Goal: Task Accomplishment & Management: Use online tool/utility

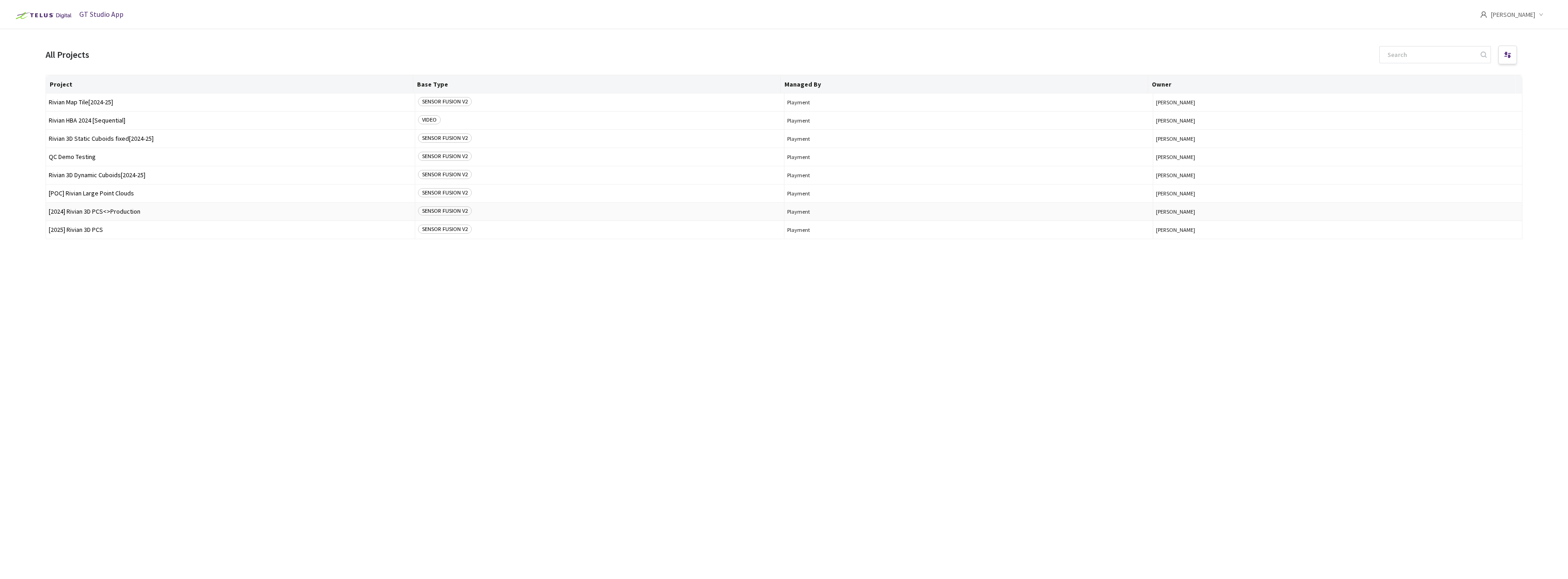
click at [99, 207] on td "[2024] Rivian 3D PCS<>Production" at bounding box center [230, 212] width 369 height 18
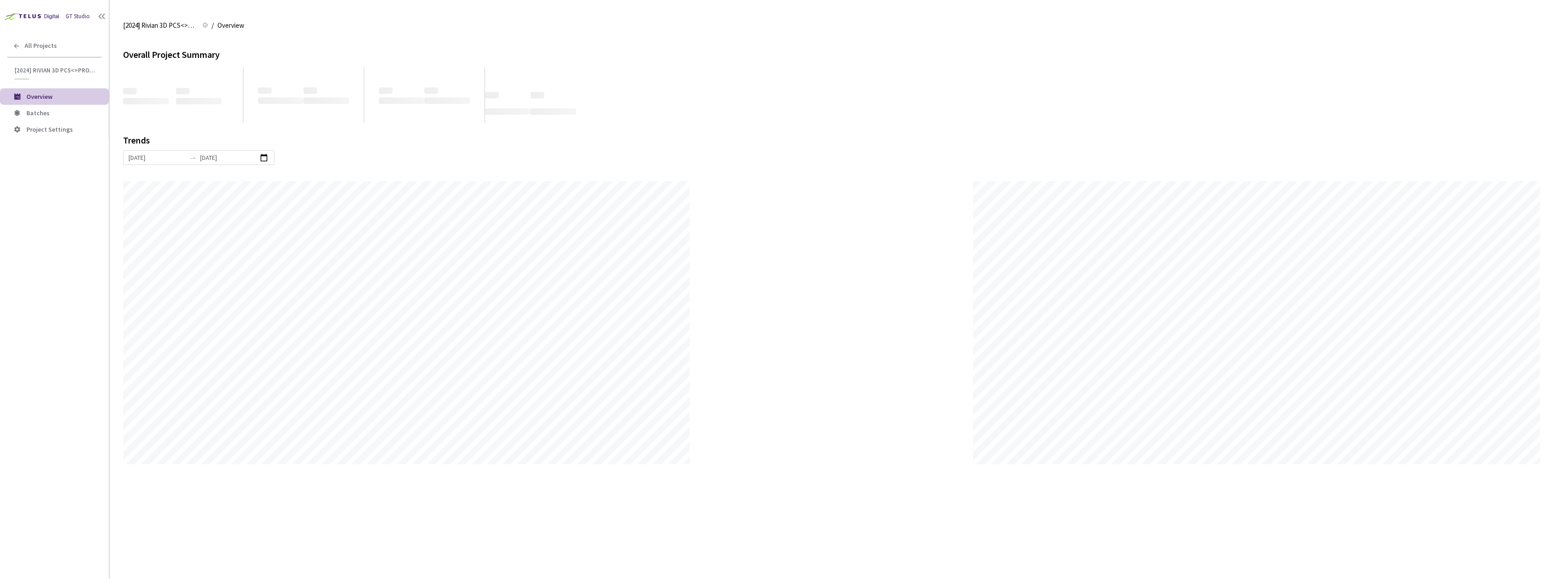
scroll to position [579, 1568]
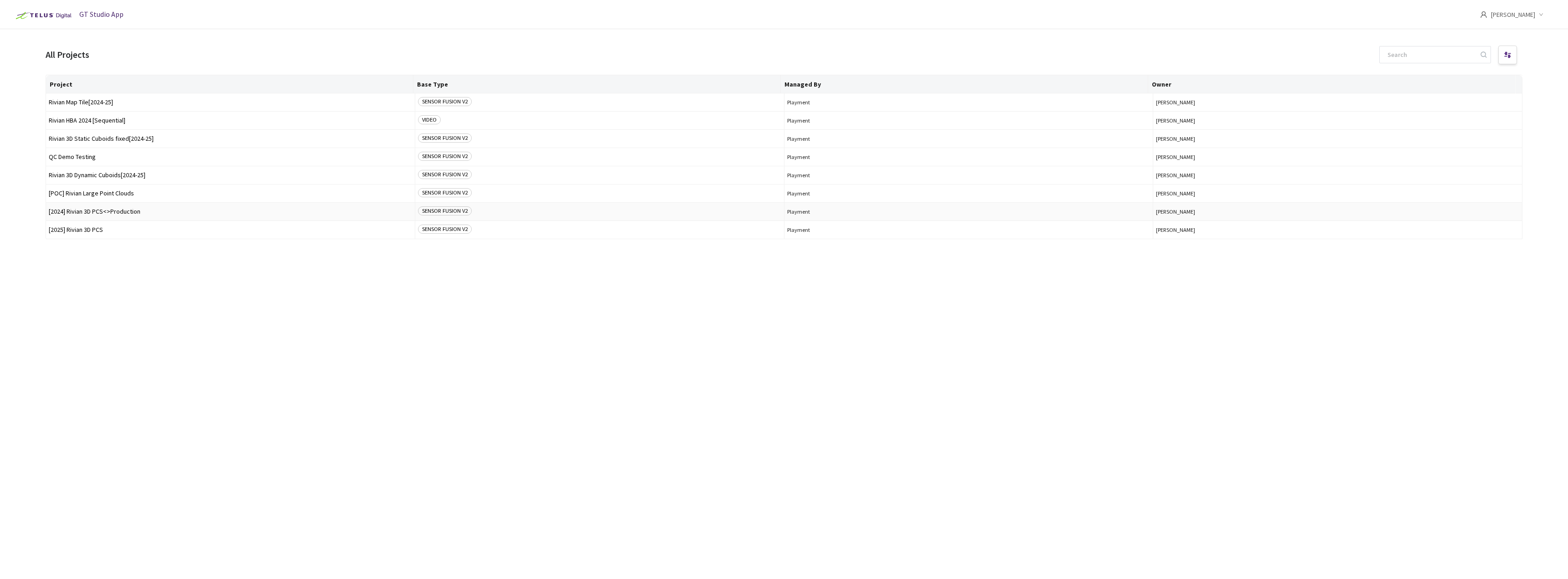
click at [103, 210] on span "[2024] Rivian 3D PCS<>Production" at bounding box center [230, 211] width 364 height 7
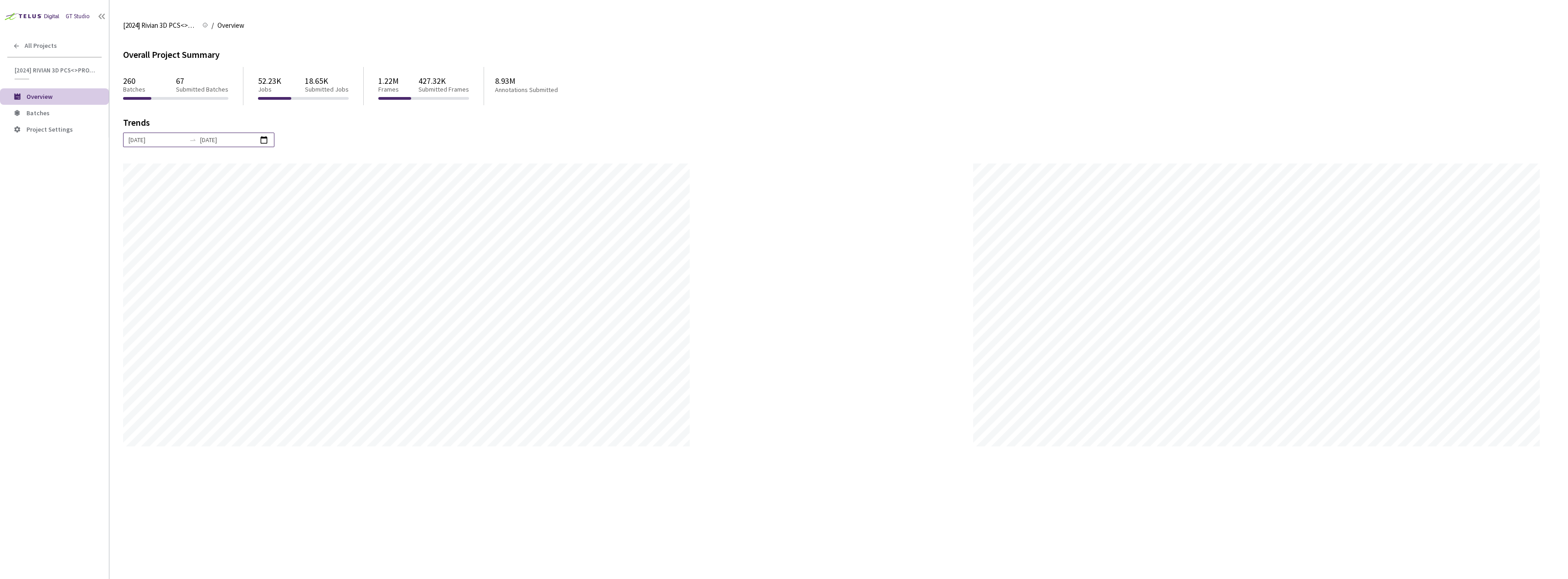
scroll to position [579, 1568]
click at [49, 132] on span "Project Settings" at bounding box center [49, 129] width 46 height 8
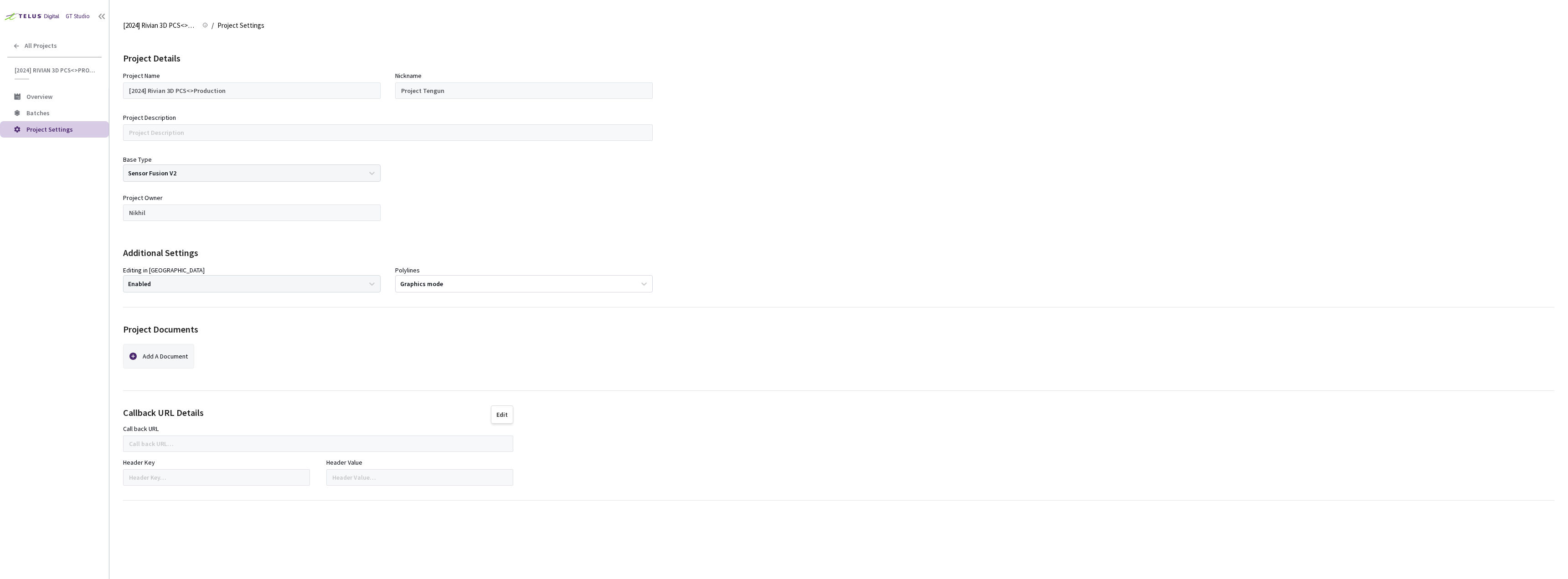
click at [48, 122] on li "Project Settings" at bounding box center [54, 129] width 109 height 16
click at [48, 117] on span "Batches" at bounding box center [38, 112] width 23 height 8
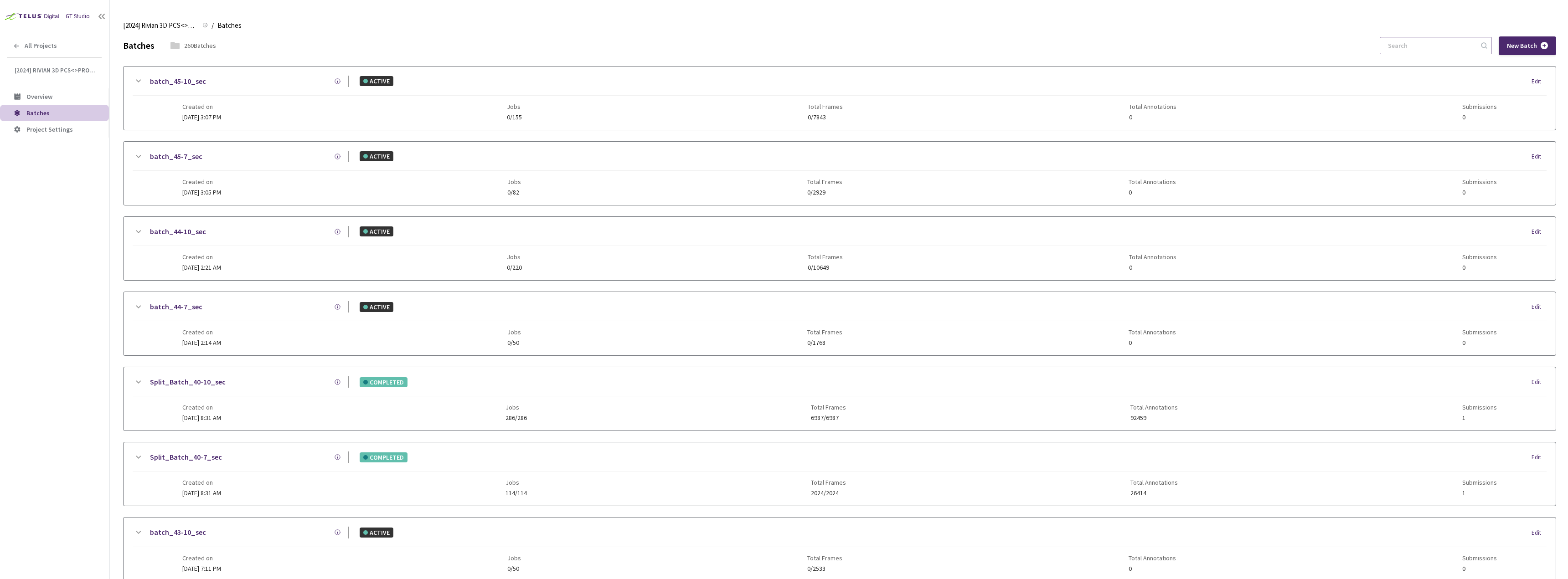
click at [1389, 45] on div at bounding box center [1436, 45] width 112 height 17
click at [1399, 72] on div "batch_45-10_sec ACTIVE Edit Created on 12 May, 2025 at 3:07 PM Jobs 0/155 Total…" at bounding box center [839, 98] width 1432 height 63
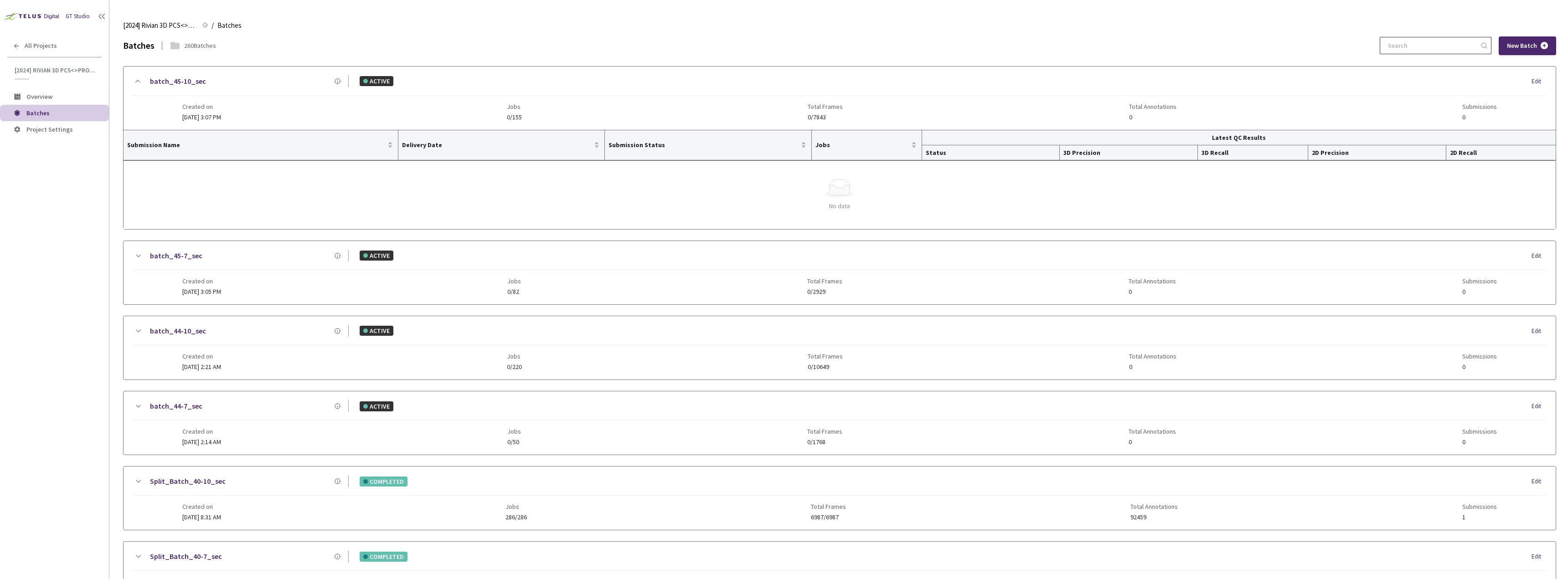
click at [1413, 53] on input at bounding box center [1431, 45] width 97 height 16
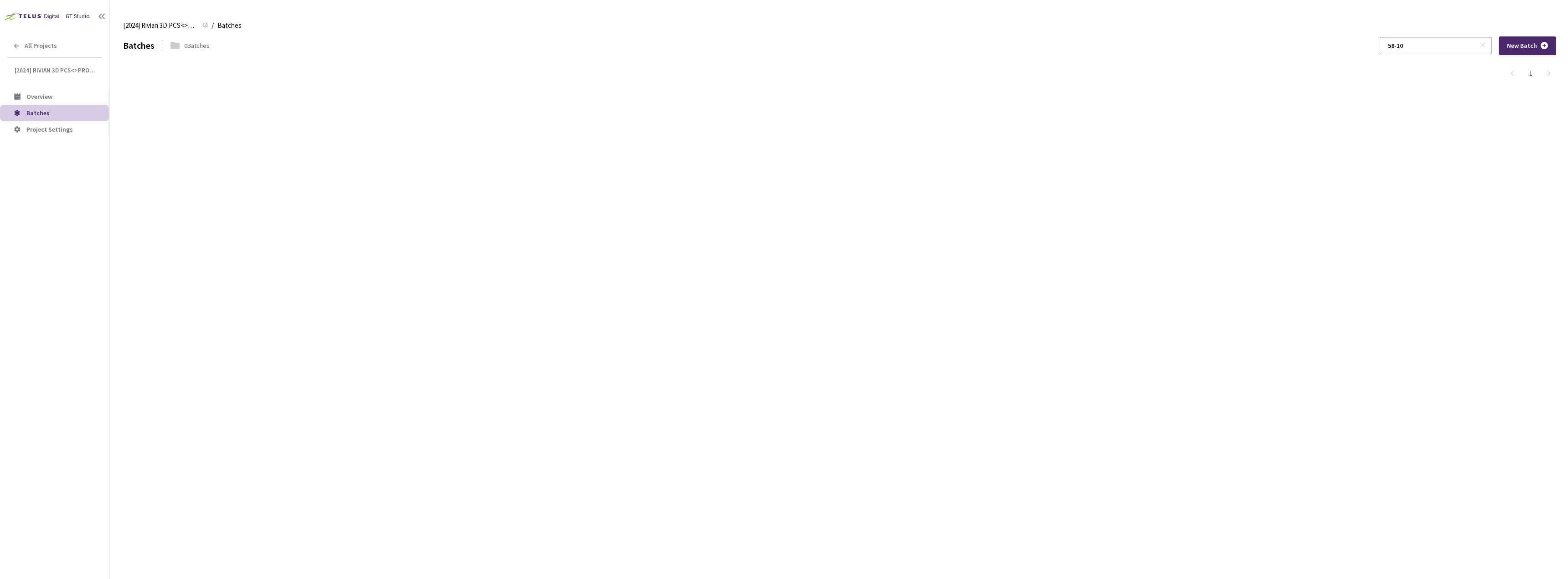
type input "58-10"
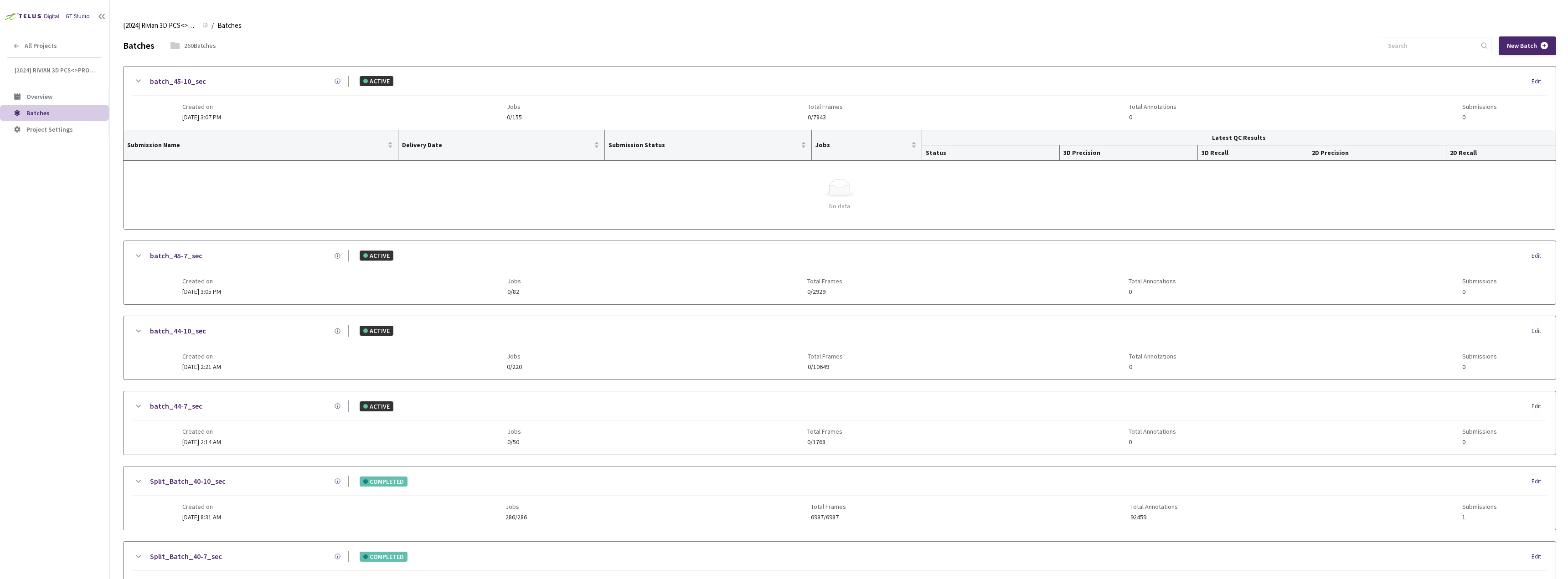
click at [15, 56] on div "GT Studio All Projects [2024] Rivian 3D PCS<>Production [2024] Rivian 3D PCS<>P…" at bounding box center [54, 272] width 109 height 544
click at [9, 50] on div "All Projects" at bounding box center [54, 45] width 109 height 18
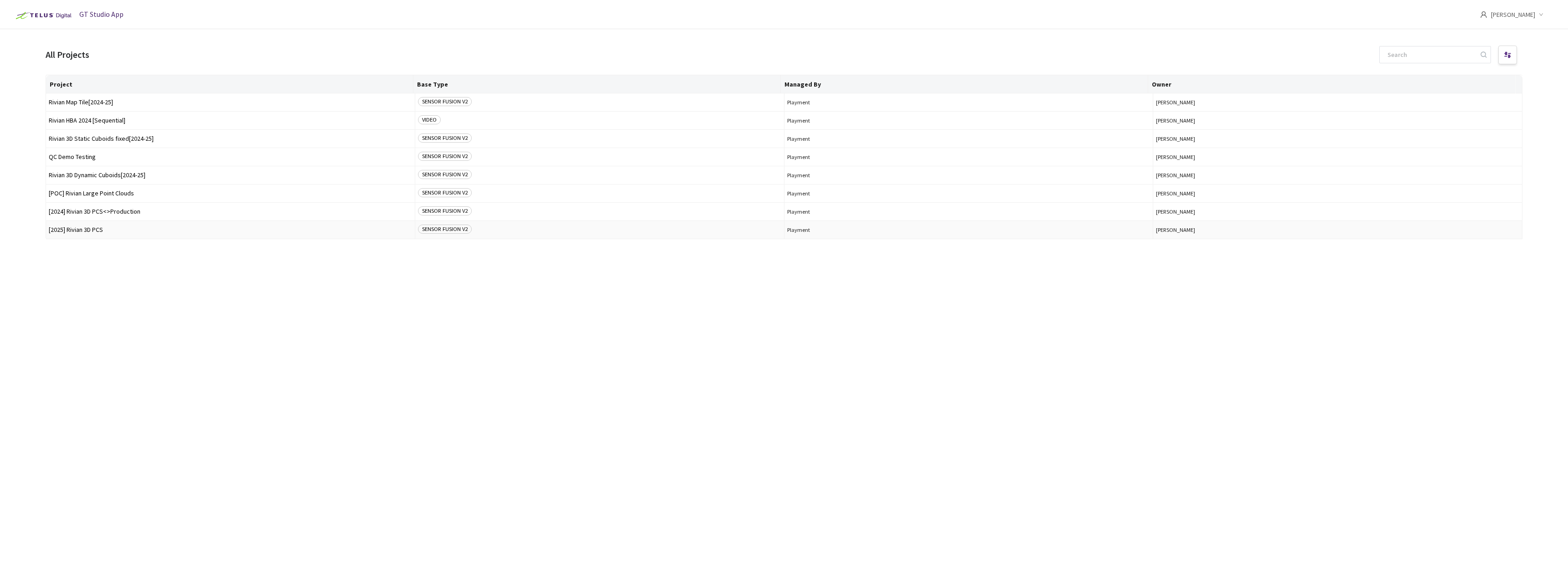
click at [102, 237] on td "[2025] Rivian 3D PCS" at bounding box center [230, 230] width 369 height 18
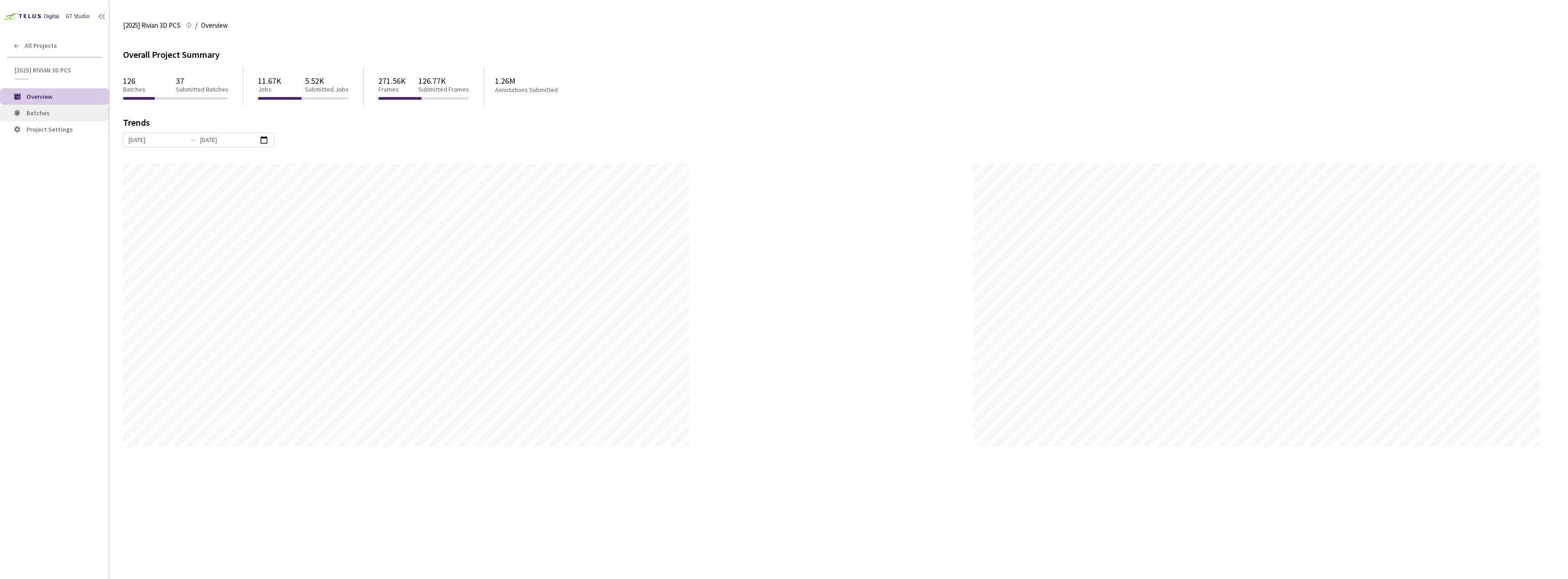
scroll to position [579, 1568]
click at [48, 109] on li "Batches" at bounding box center [54, 112] width 109 height 16
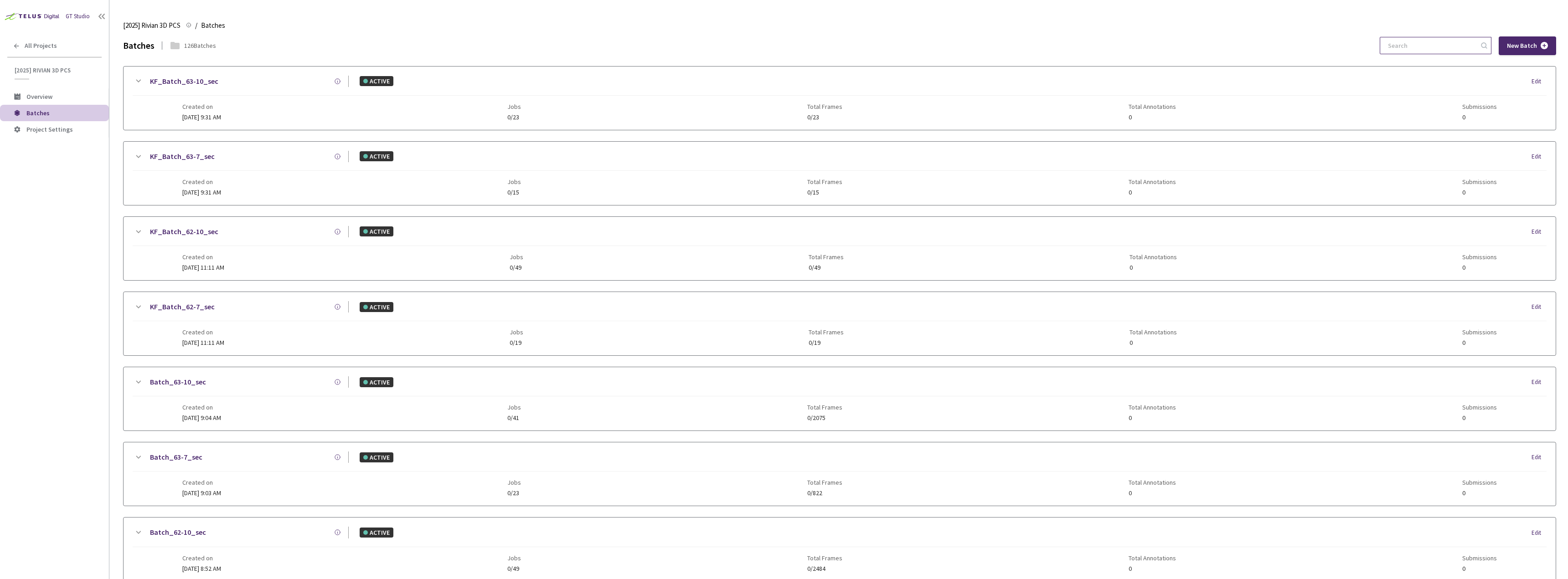
click at [1421, 41] on input at bounding box center [1431, 45] width 97 height 16
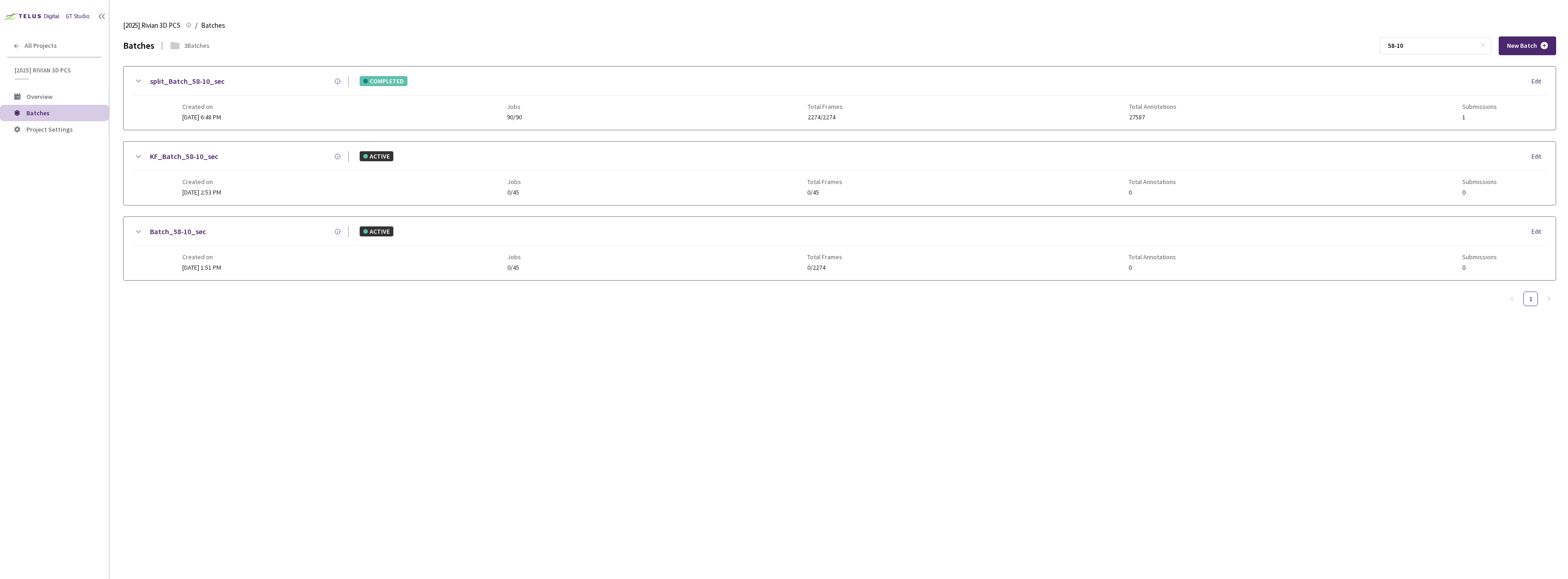
type input "58-10"
click at [458, 90] on div "split_Batch_58-10_sec COMPLETED Edit" at bounding box center [839, 85] width 1414 height 20
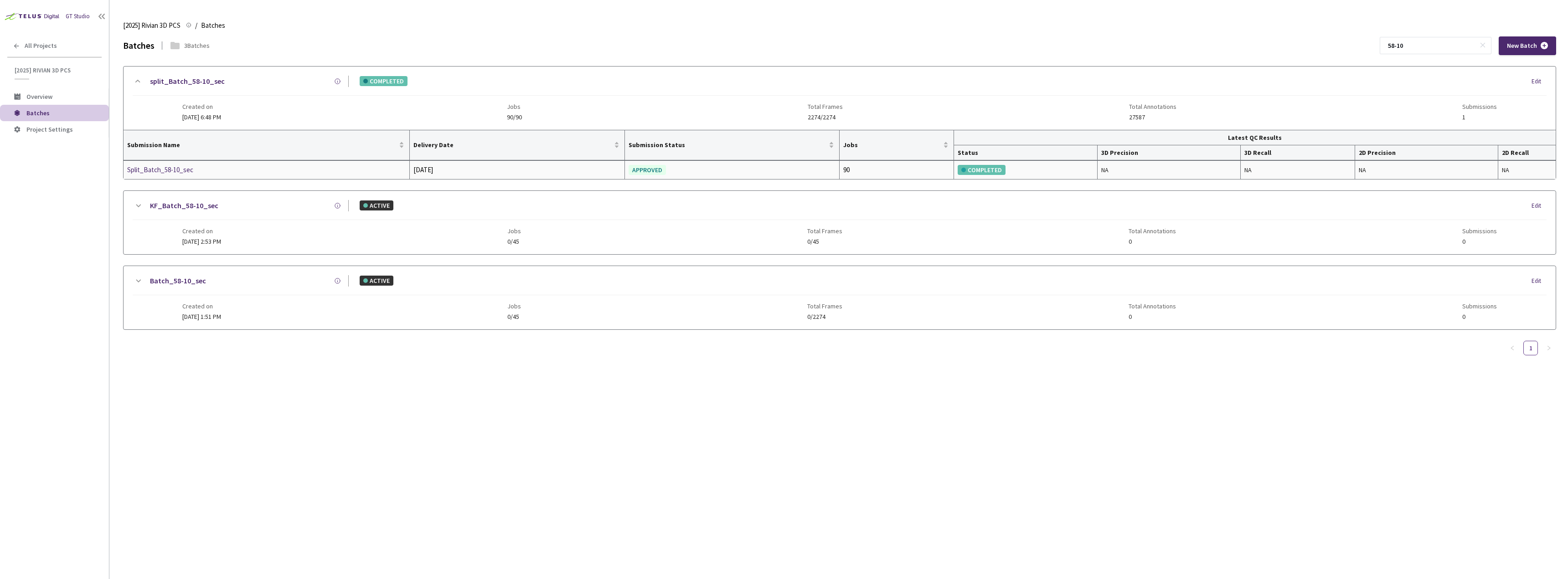
click at [153, 162] on td "Split_Batch_58-10_sec" at bounding box center [266, 170] width 286 height 18
click at [153, 165] on div "Split_Batch_58-10_sec" at bounding box center [175, 170] width 96 height 11
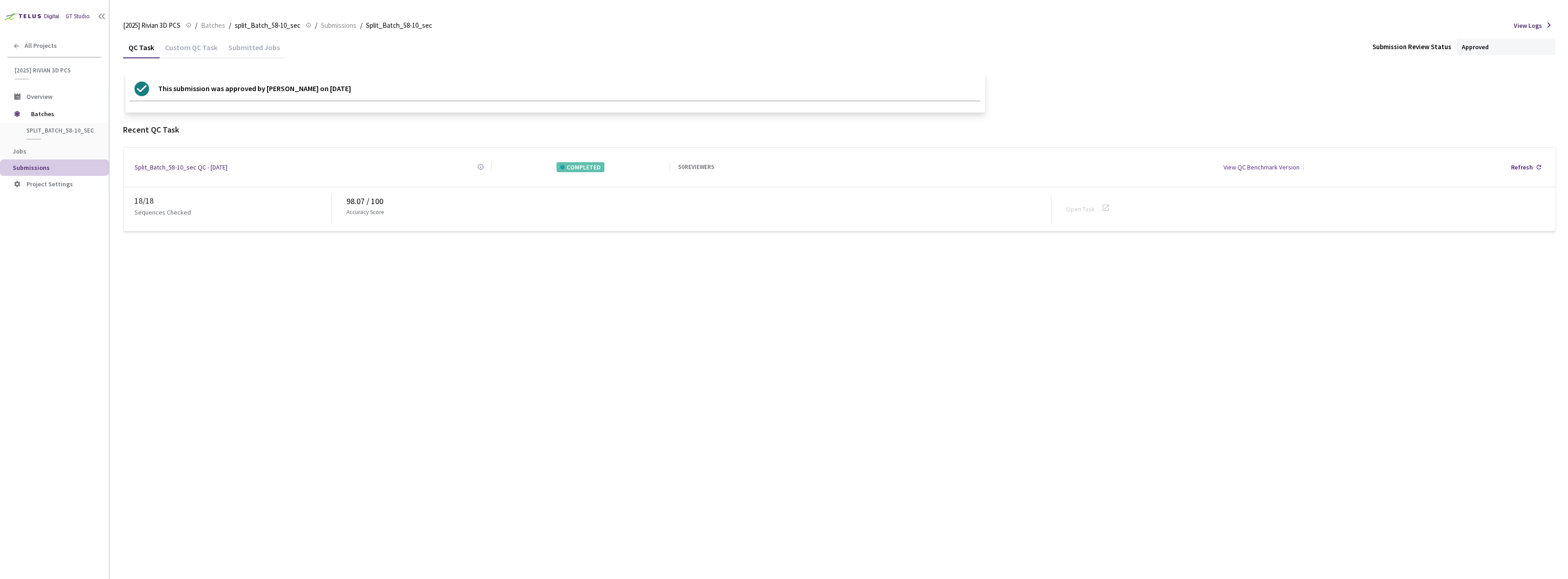
click at [204, 59] on div "QC Task Custom QC Task Submitted Jobs Submission Review Status Approved This su…" at bounding box center [839, 134] width 1433 height 196
click at [200, 54] on div "Custom QC Task" at bounding box center [191, 51] width 63 height 15
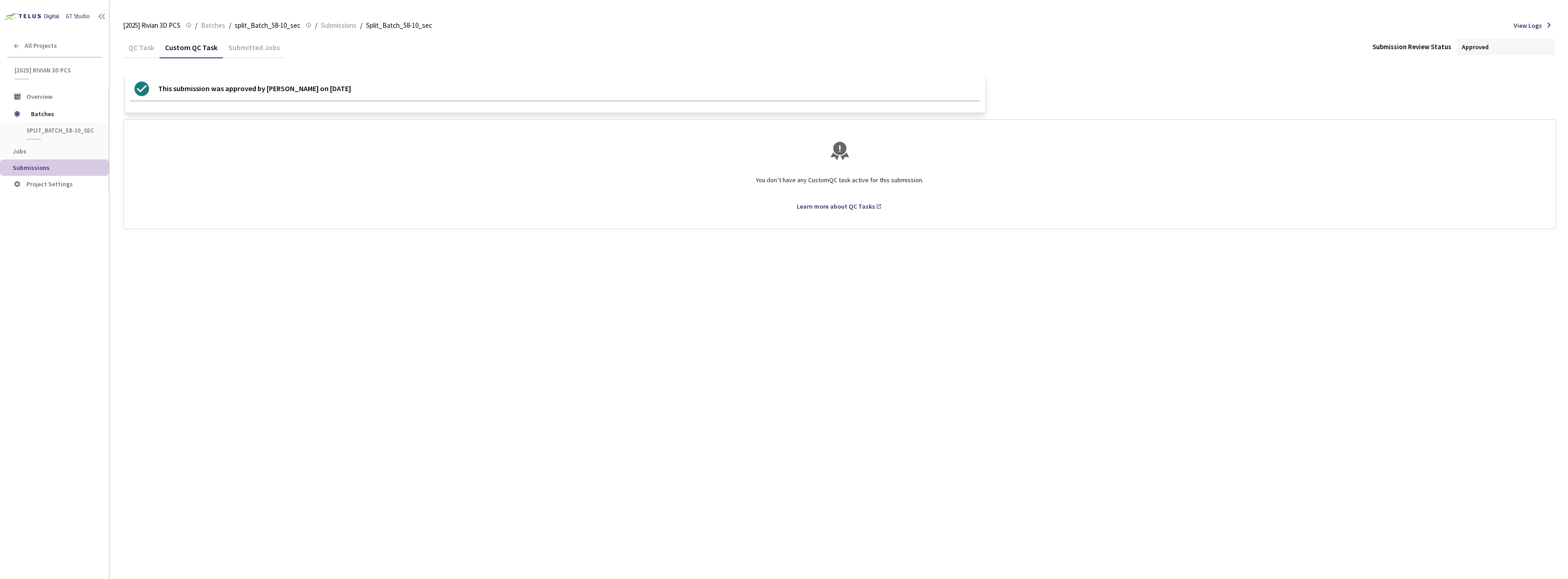
click at [142, 45] on div "QC Task" at bounding box center [141, 51] width 36 height 15
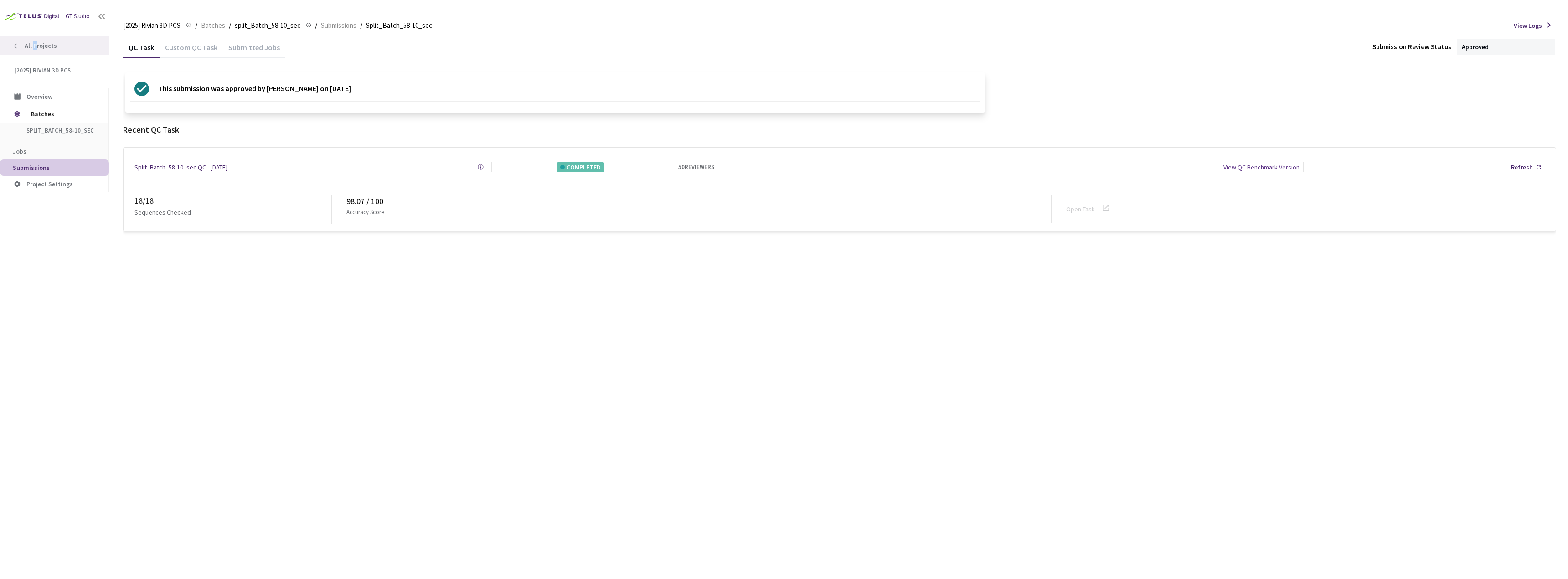
click at [33, 43] on span "All Projects" at bounding box center [41, 45] width 32 height 8
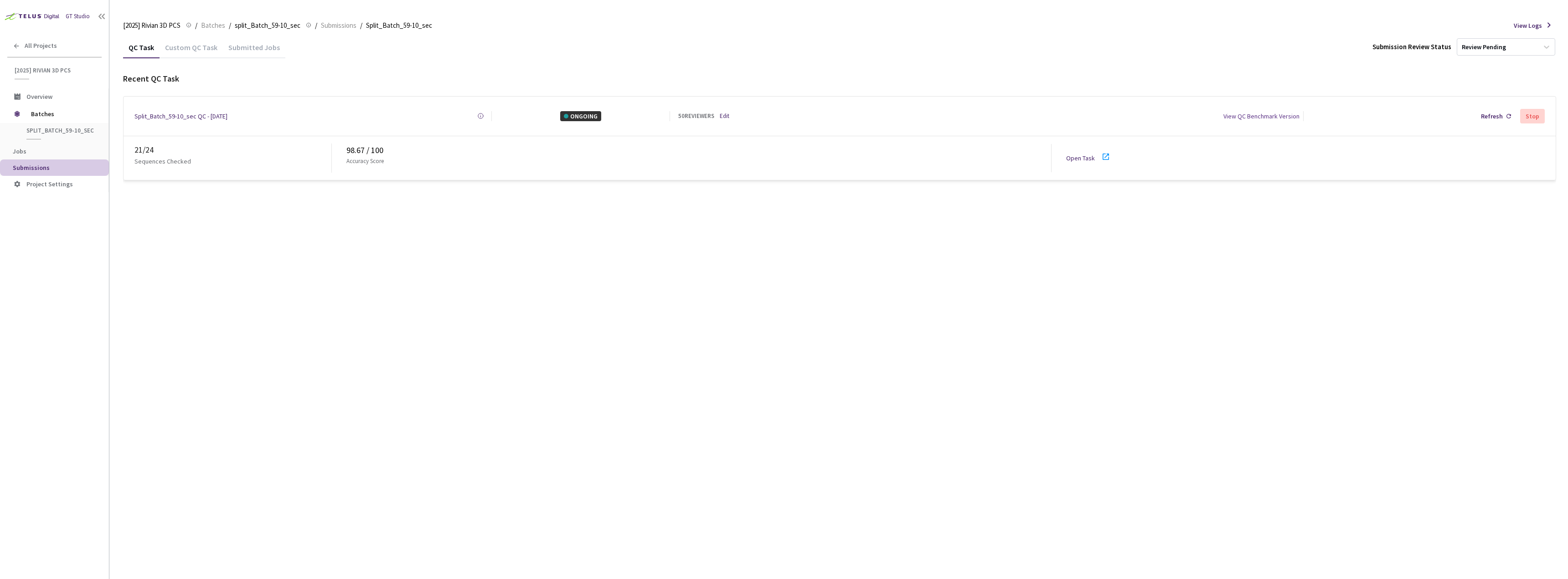
click at [724, 112] on link "Edit" at bounding box center [725, 116] width 9 height 9
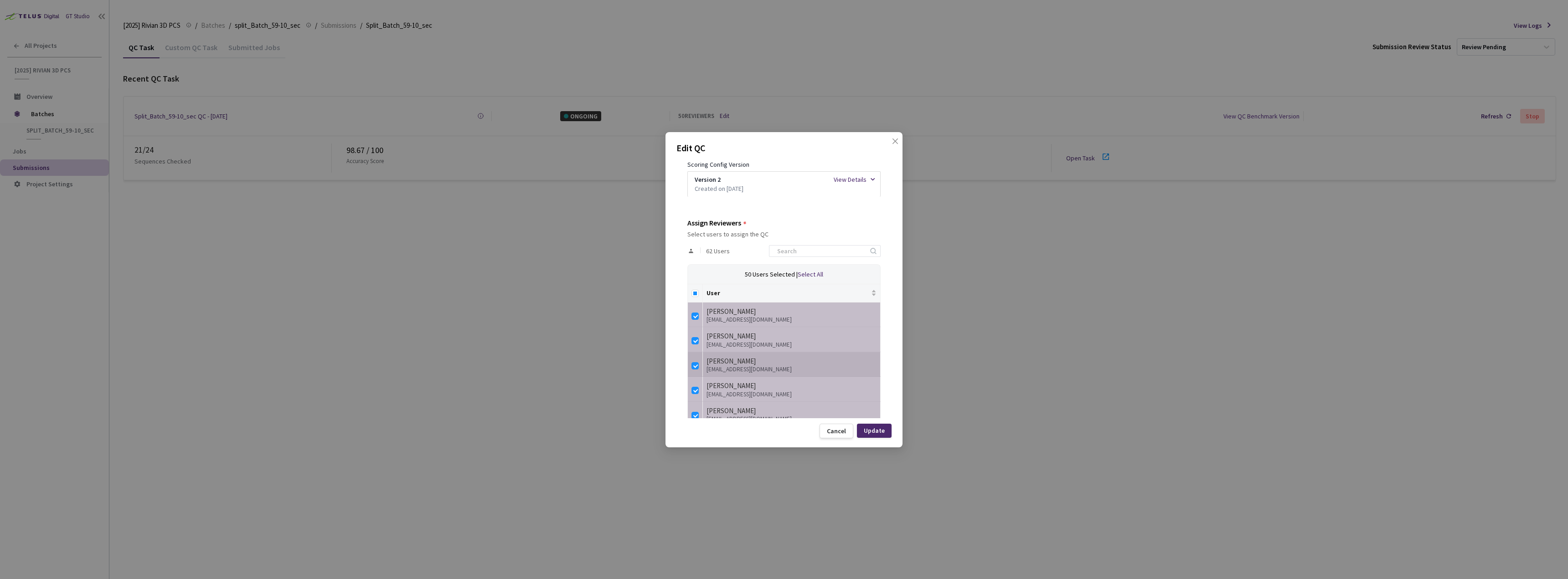
scroll to position [182, 0]
drag, startPoint x: 700, startPoint y: 282, endPoint x: 699, endPoint y: 288, distance: 6.1
click at [699, 288] on th at bounding box center [695, 294] width 15 height 18
click at [696, 296] on input "Select all" at bounding box center [695, 294] width 7 height 7
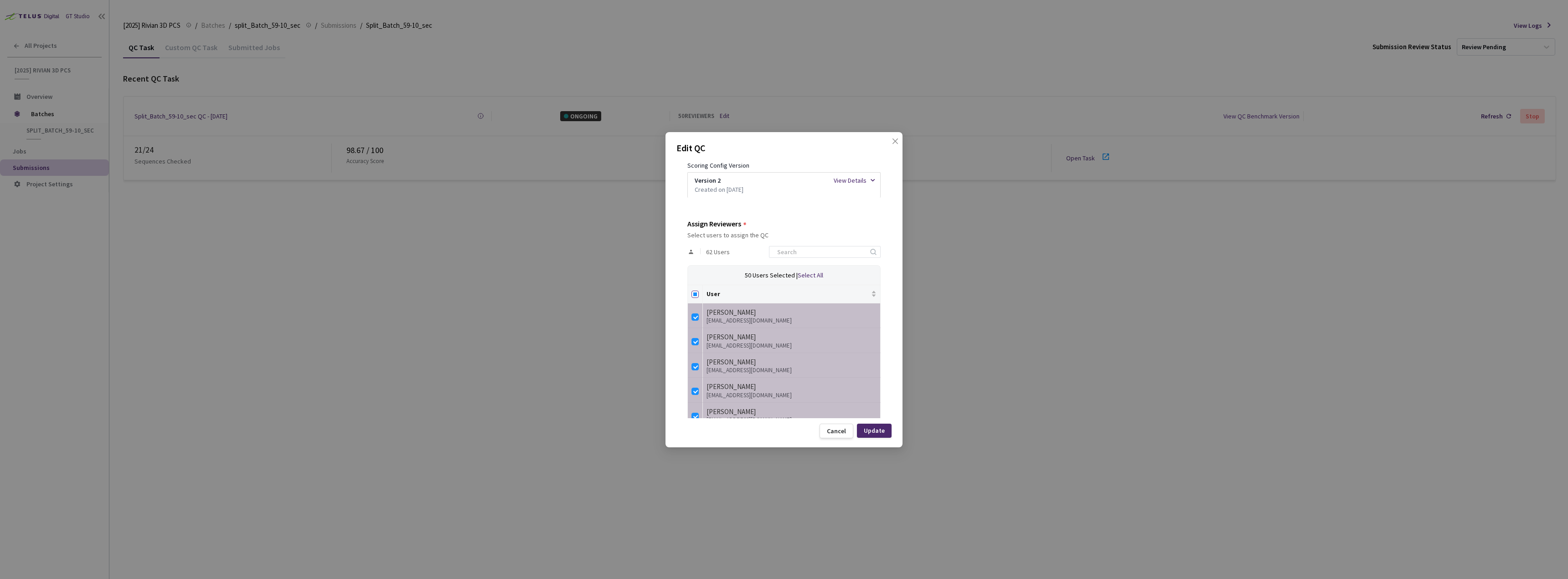
checkbox input "true"
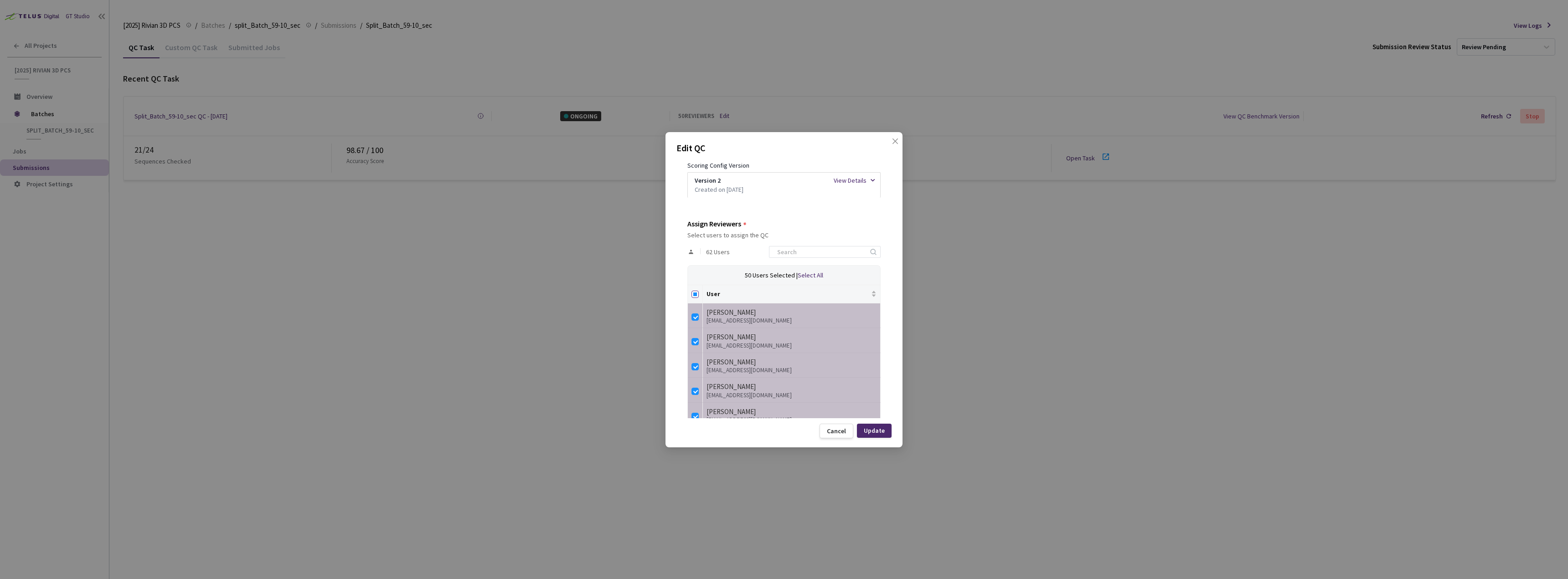
checkbox input "true"
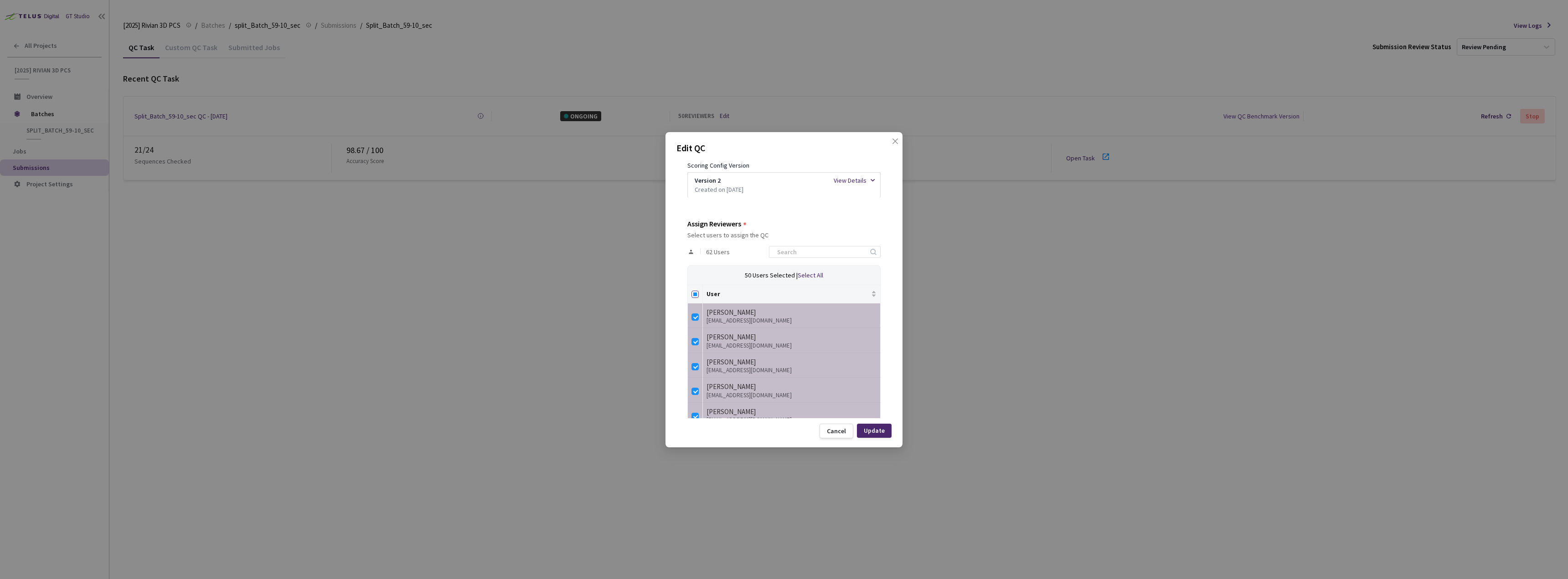
checkbox input "true"
click at [816, 253] on input at bounding box center [820, 252] width 97 height 11
drag, startPoint x: 693, startPoint y: 296, endPoint x: 698, endPoint y: 293, distance: 5.8
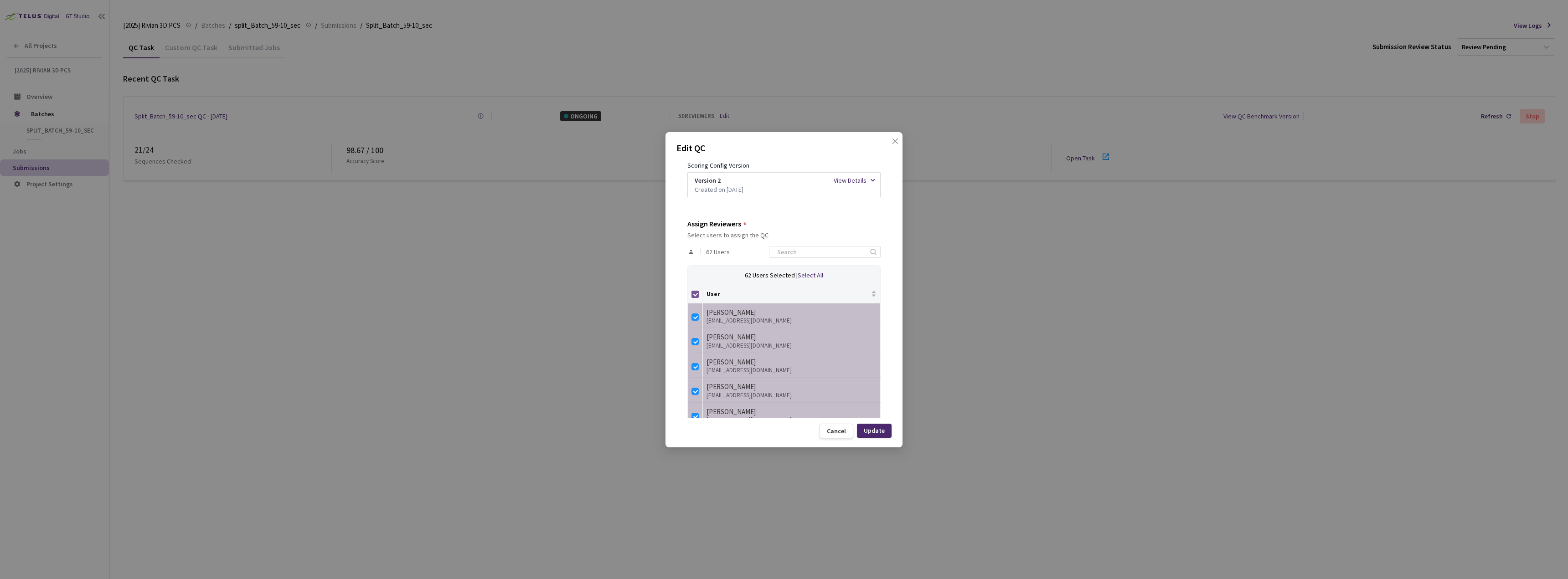
click at [694, 296] on input "Select all" at bounding box center [695, 294] width 7 height 7
checkbox input "false"
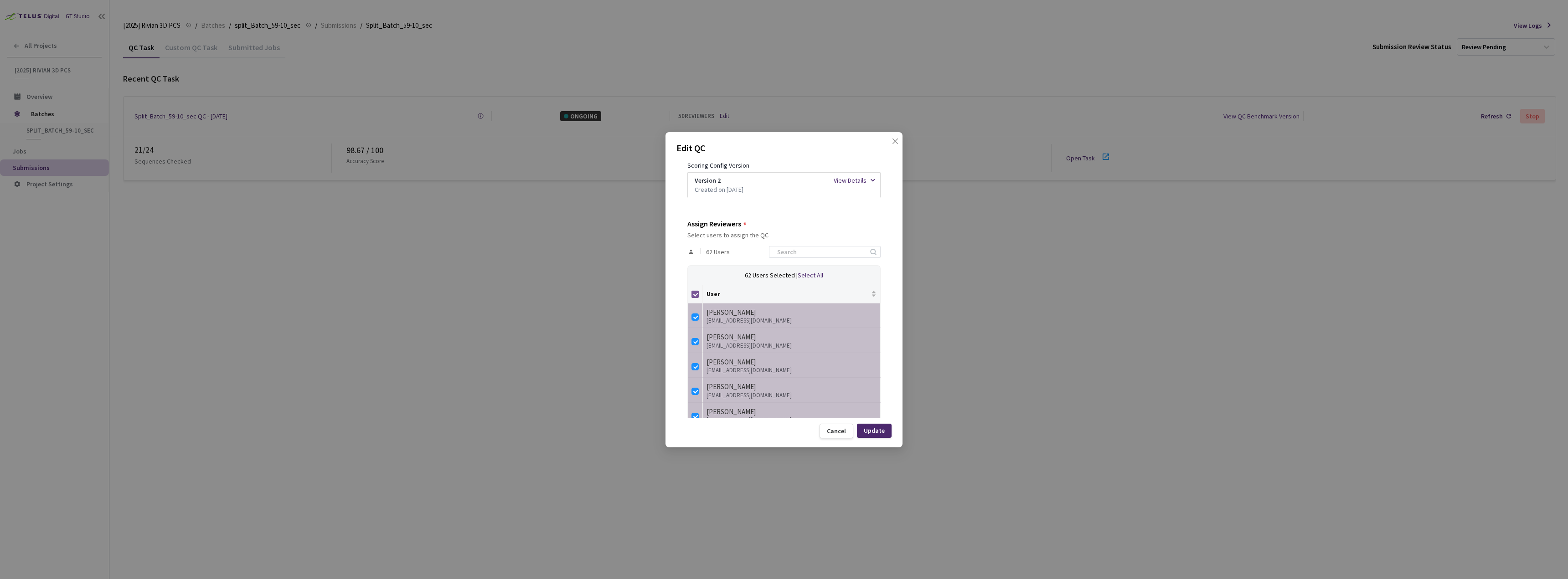
checkbox input "false"
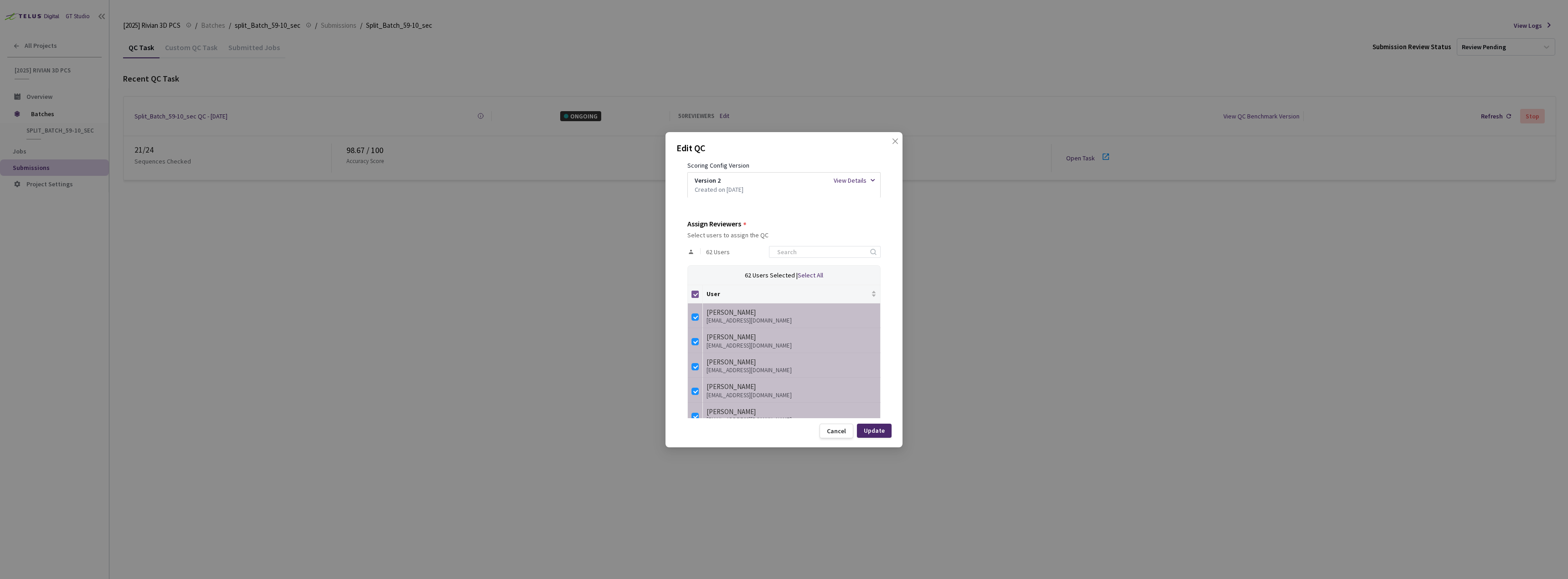
checkbox input "false"
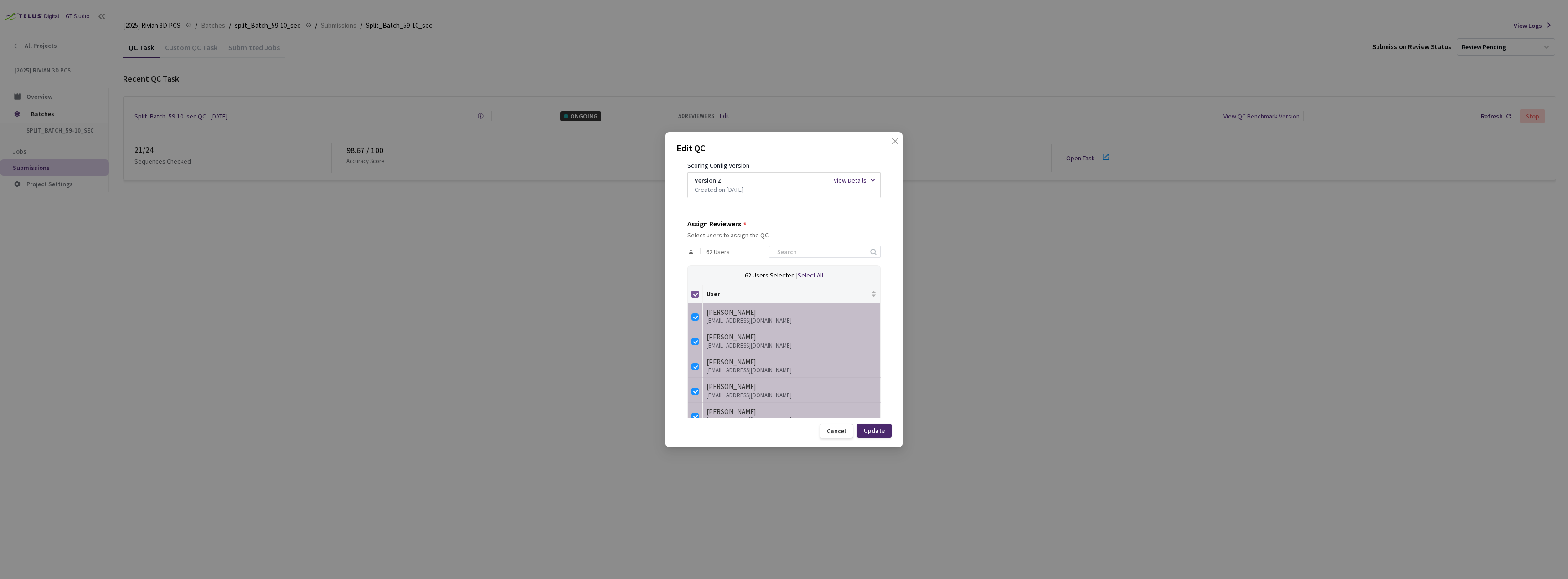
checkbox input "false"
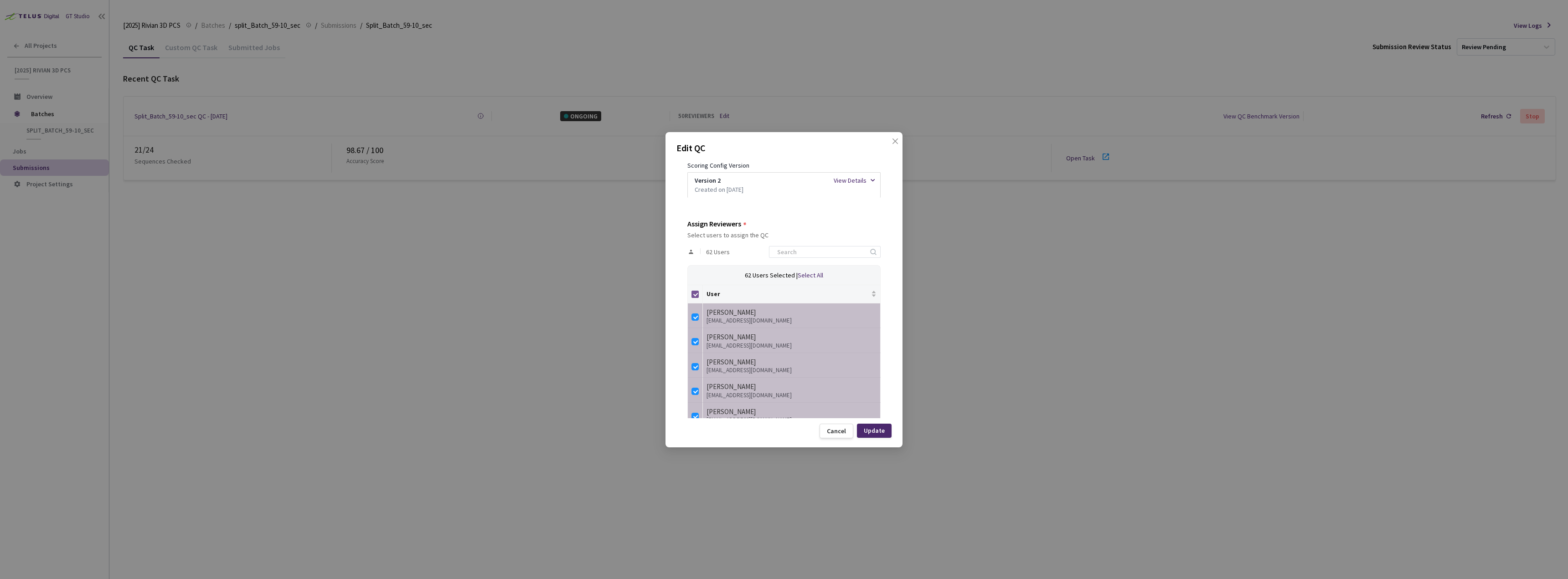
checkbox input "false"
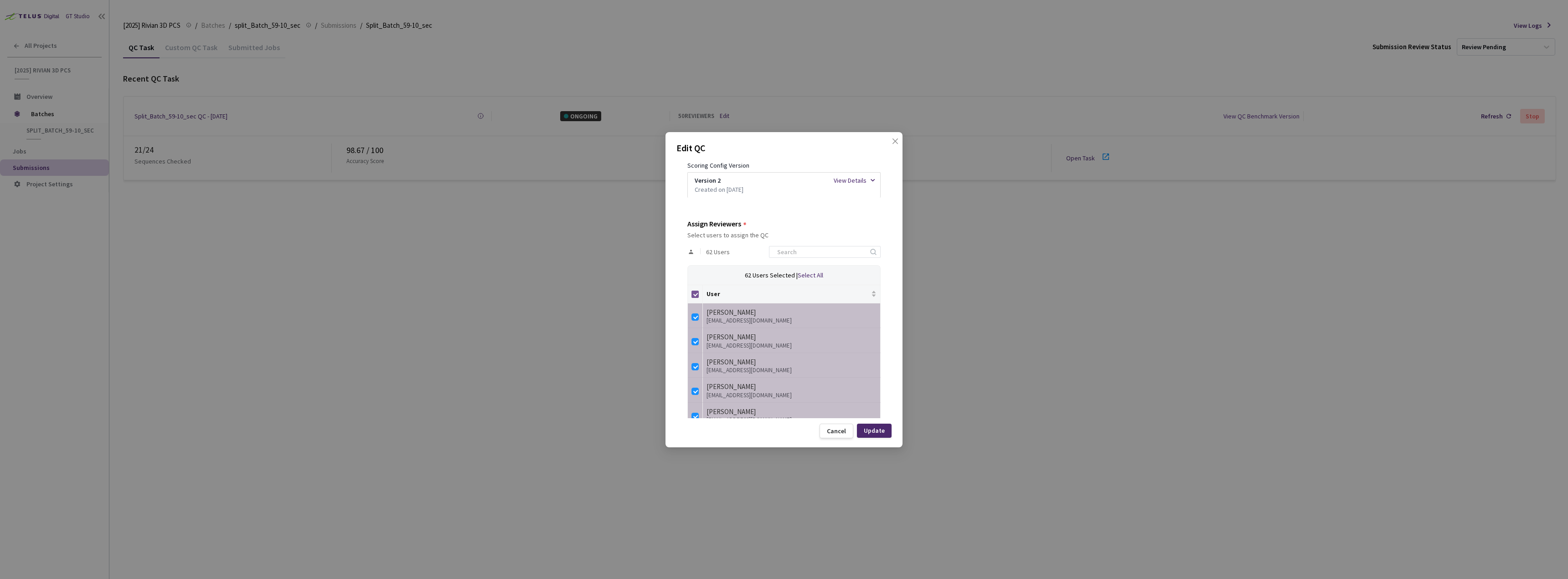
checkbox input "false"
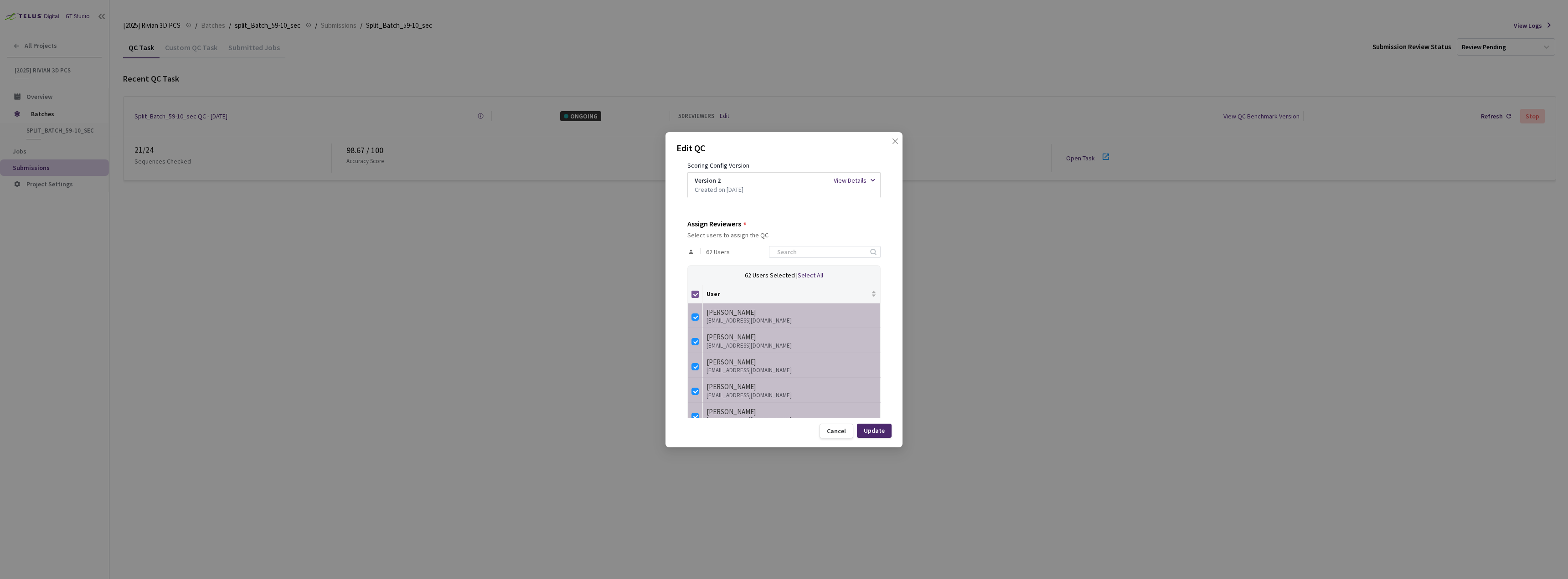
checkbox input "false"
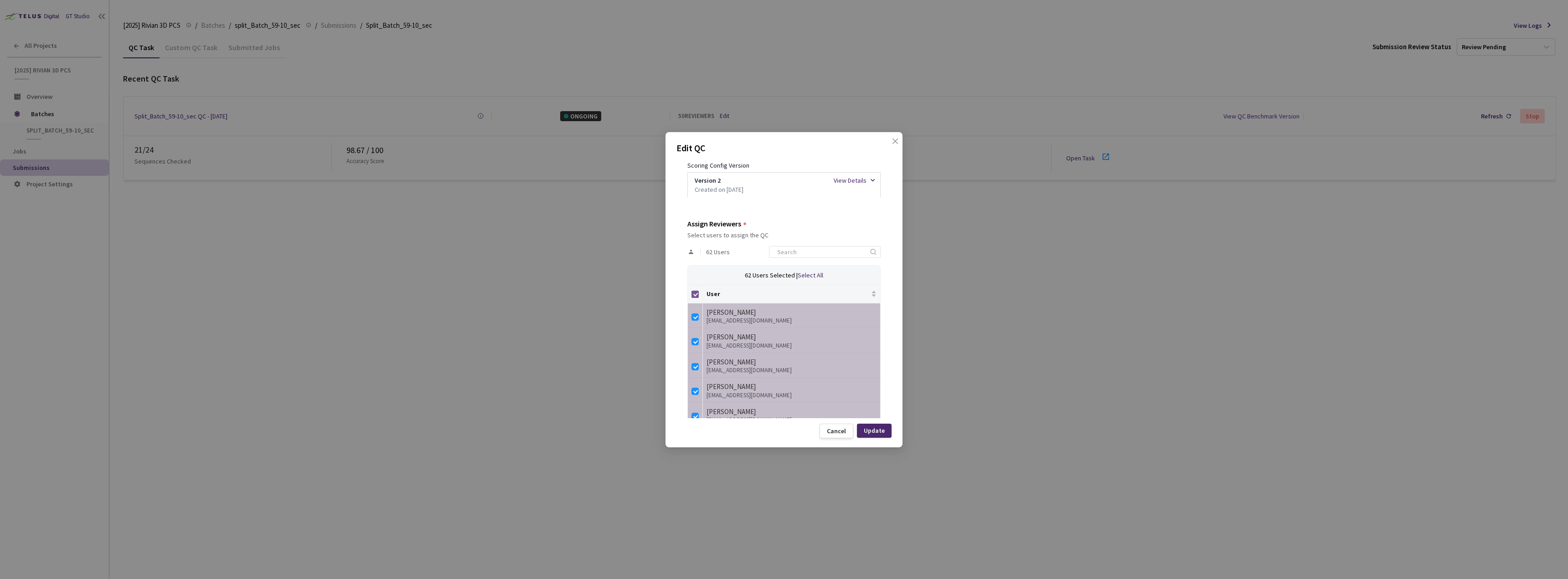
checkbox input "false"
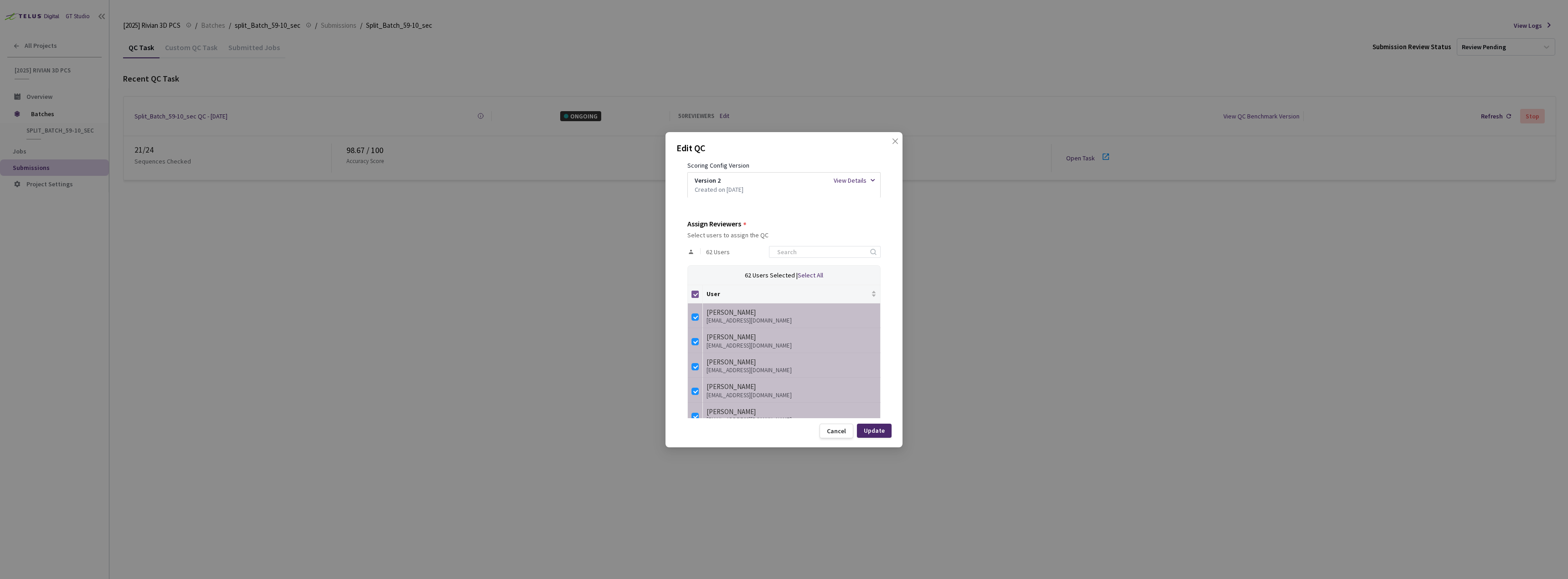
checkbox input "false"
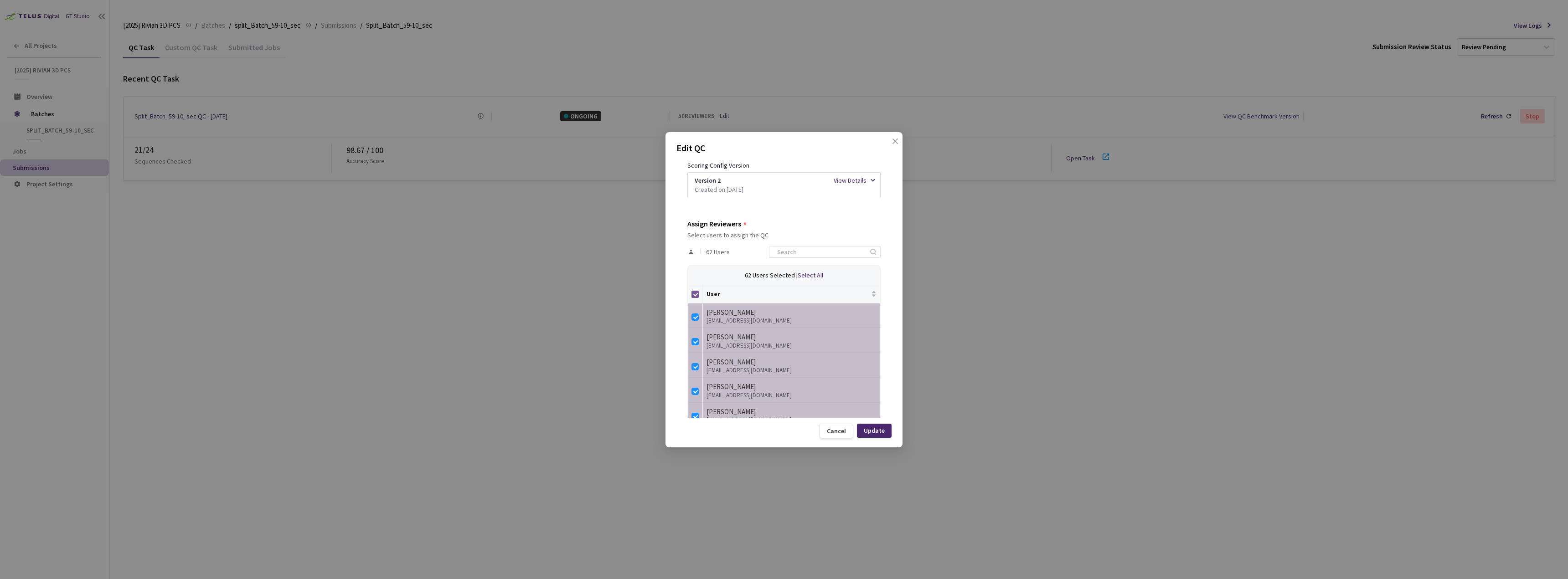
checkbox input "false"
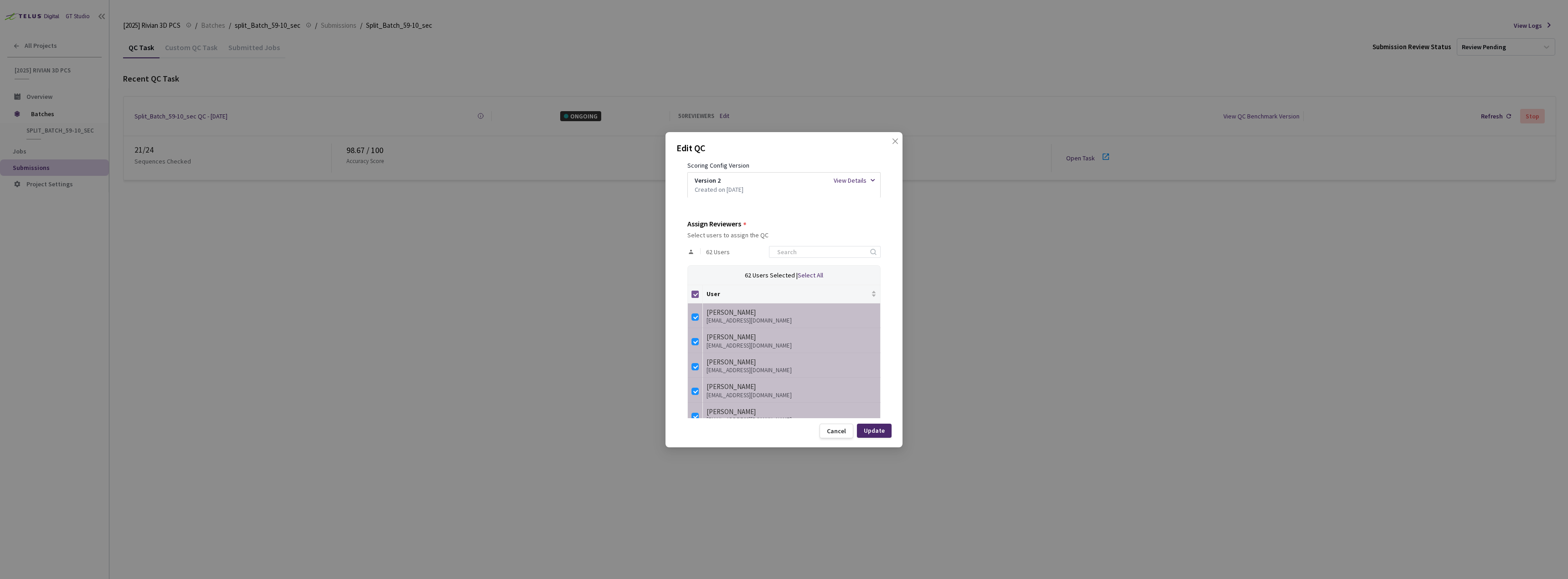
checkbox input "false"
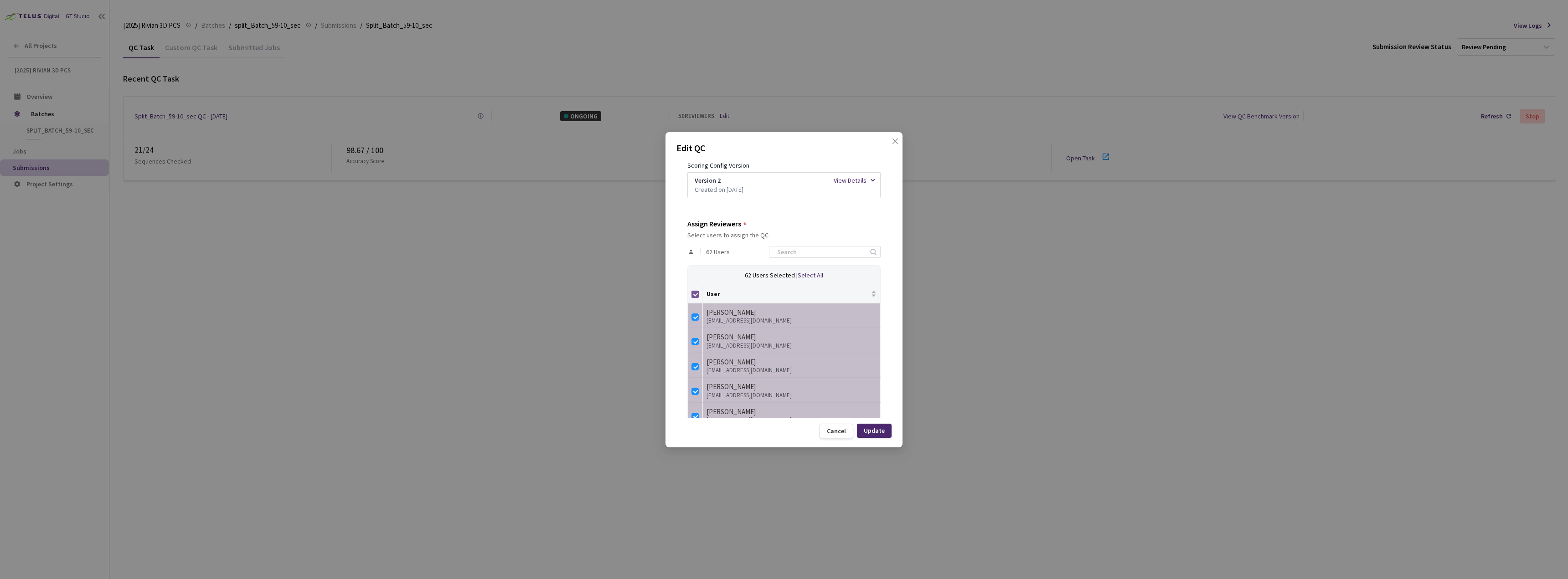
checkbox input "false"
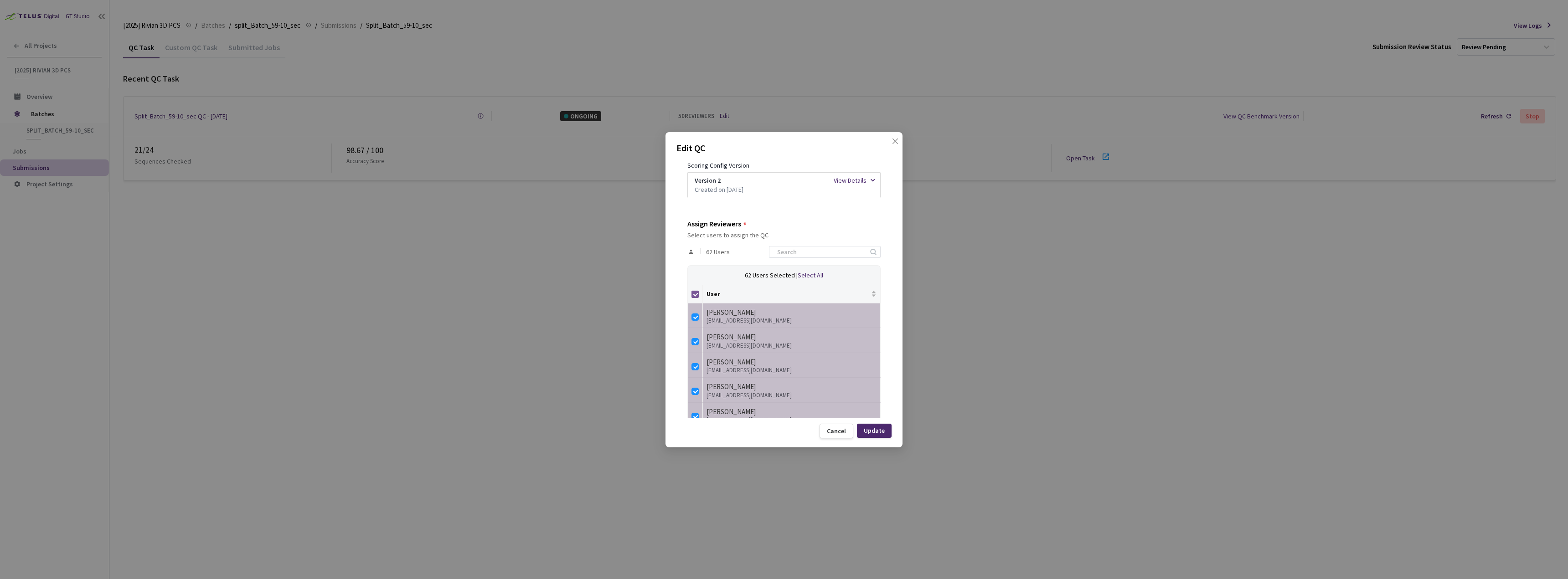
checkbox input "false"
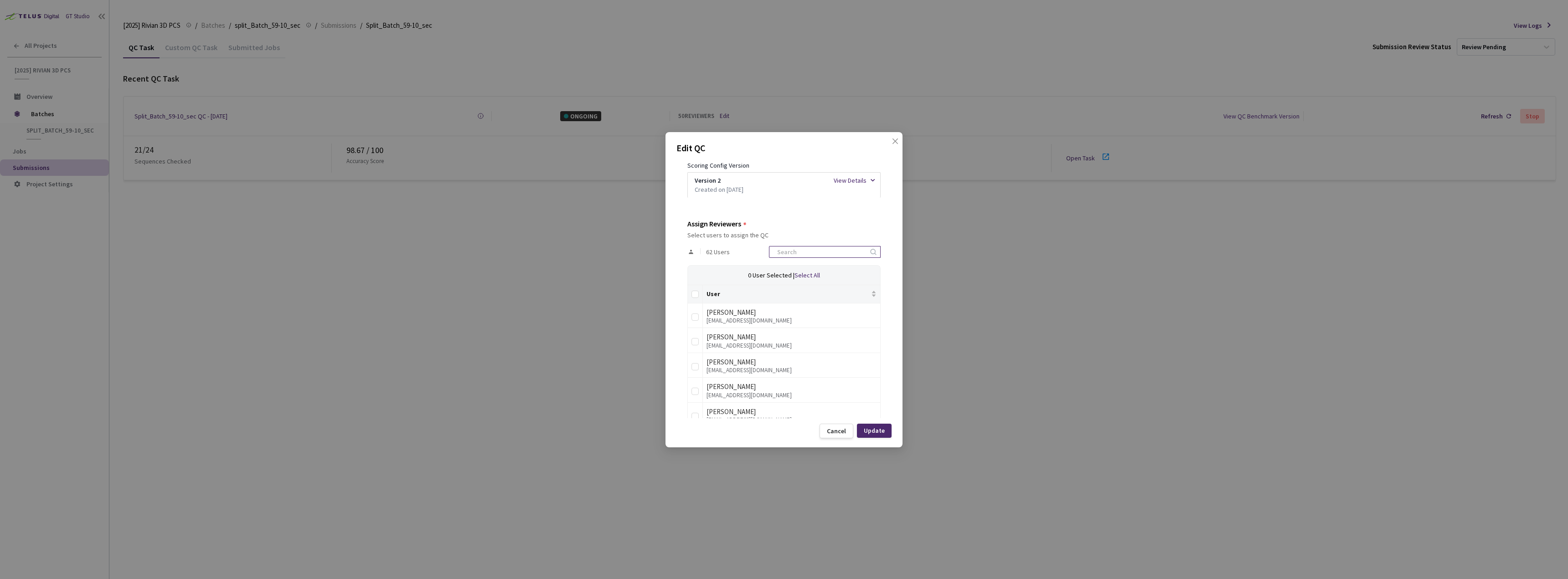
click at [799, 256] on input at bounding box center [820, 252] width 97 height 11
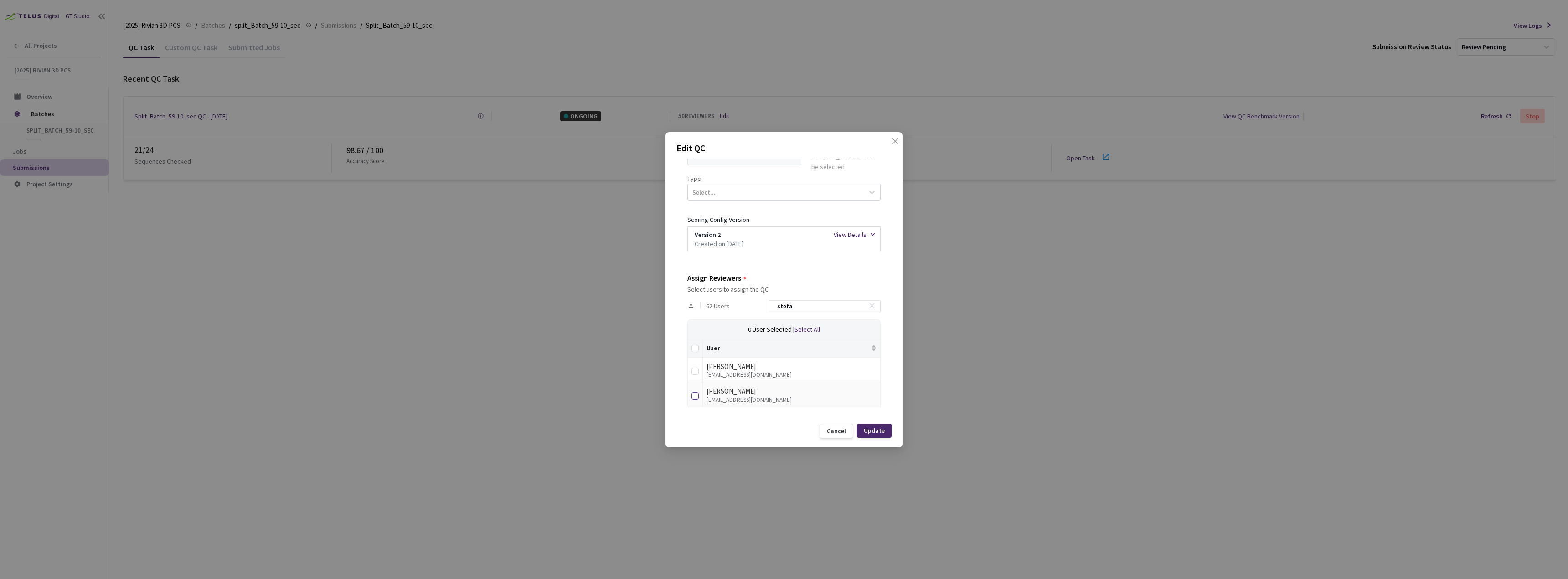
type input "stefa"
click at [696, 394] on input "checkbox" at bounding box center [695, 396] width 7 height 7
checkbox input "true"
click at [893, 428] on div "Edit QC QC Details QC Name Split_Batch_59-10_sec QC - 03 Sep, 2025 Sample Perce…" at bounding box center [784, 290] width 237 height 316
click at [883, 429] on div "Update" at bounding box center [874, 430] width 21 height 7
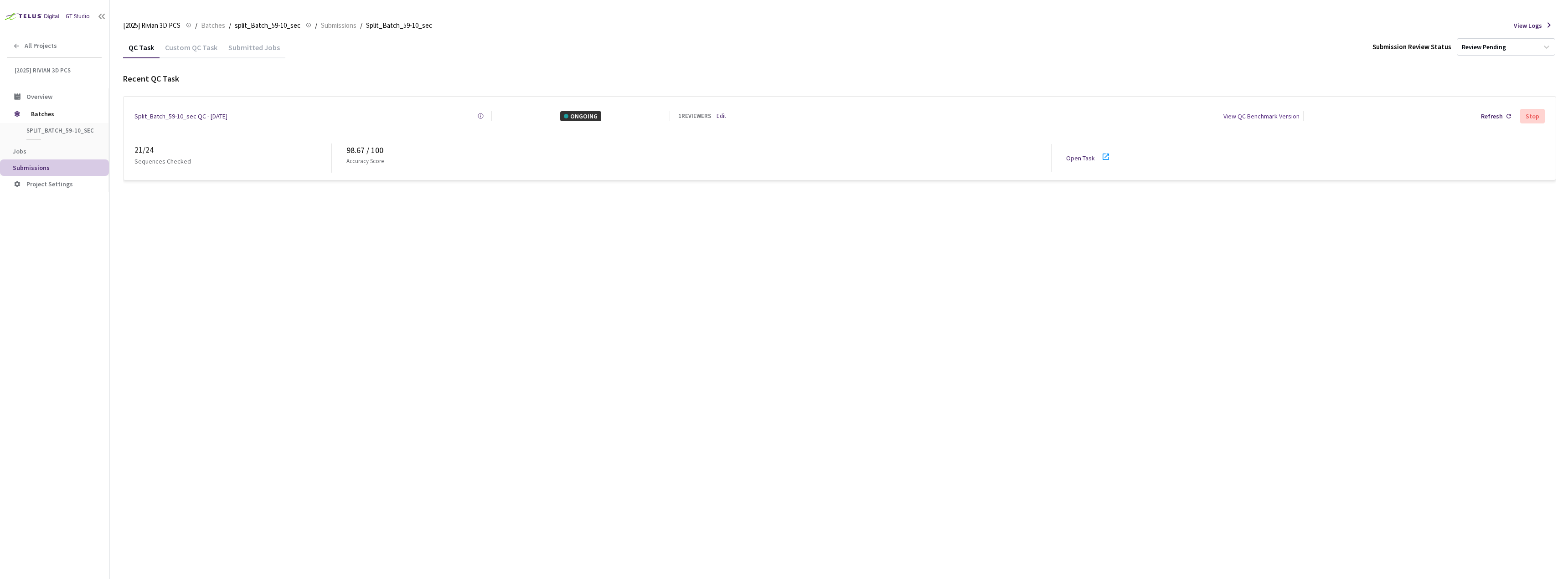
click at [1089, 154] on link "Open Task" at bounding box center [1080, 158] width 28 height 8
click at [488, 219] on div "QC Task Custom QC Task Submitted Jobs Submission Review Status Review Pending G…" at bounding box center [839, 307] width 1433 height 543
drag, startPoint x: 346, startPoint y: 146, endPoint x: 364, endPoint y: 146, distance: 18.0
click at [364, 146] on div "24 / 24 Sequences Checked 98.72 / 100 Accuracy Score Open Task" at bounding box center [839, 158] width 1432 height 44
copy div "98.72"
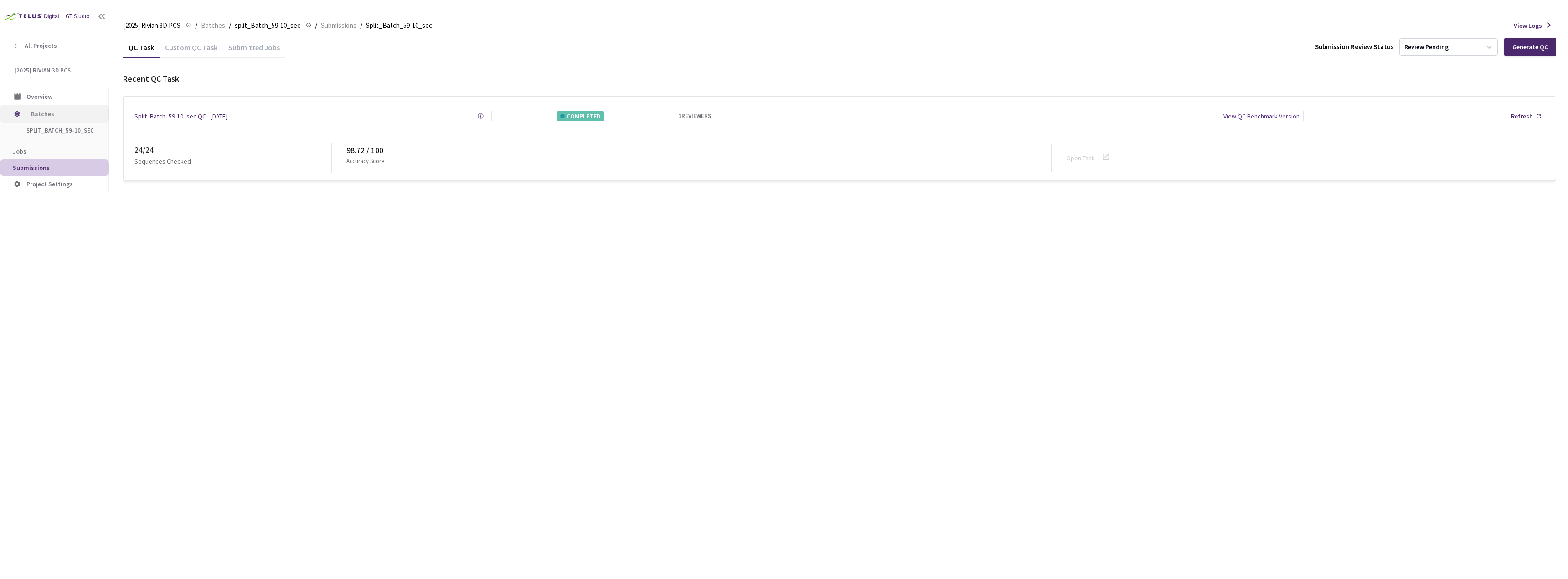
click at [52, 110] on span "Batches" at bounding box center [62, 114] width 62 height 18
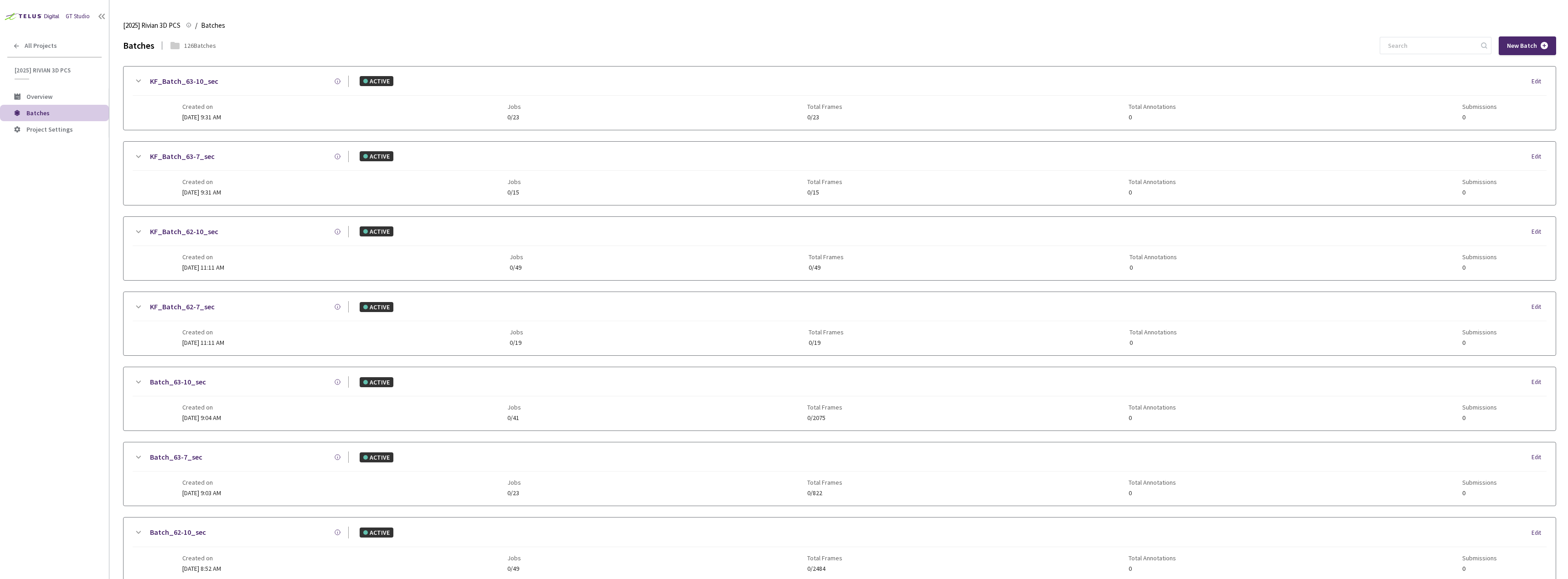
click at [1468, 55] on div "New Batch" at bounding box center [1468, 45] width 176 height 18
click at [1452, 43] on input at bounding box center [1431, 45] width 97 height 16
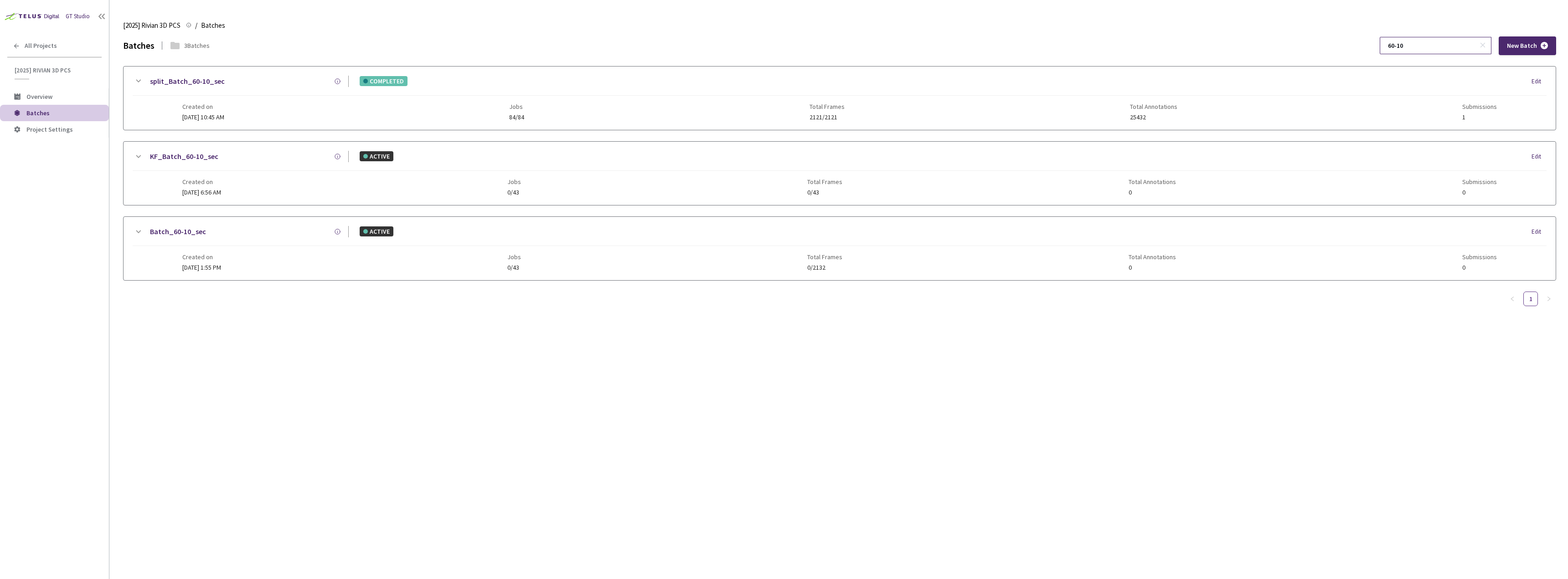
type input "60-10"
click at [476, 109] on div "Created on [DATE] 10:45 AM Jobs 84/84 Total Frames 2121/2121 Total Annotations …" at bounding box center [839, 108] width 1315 height 25
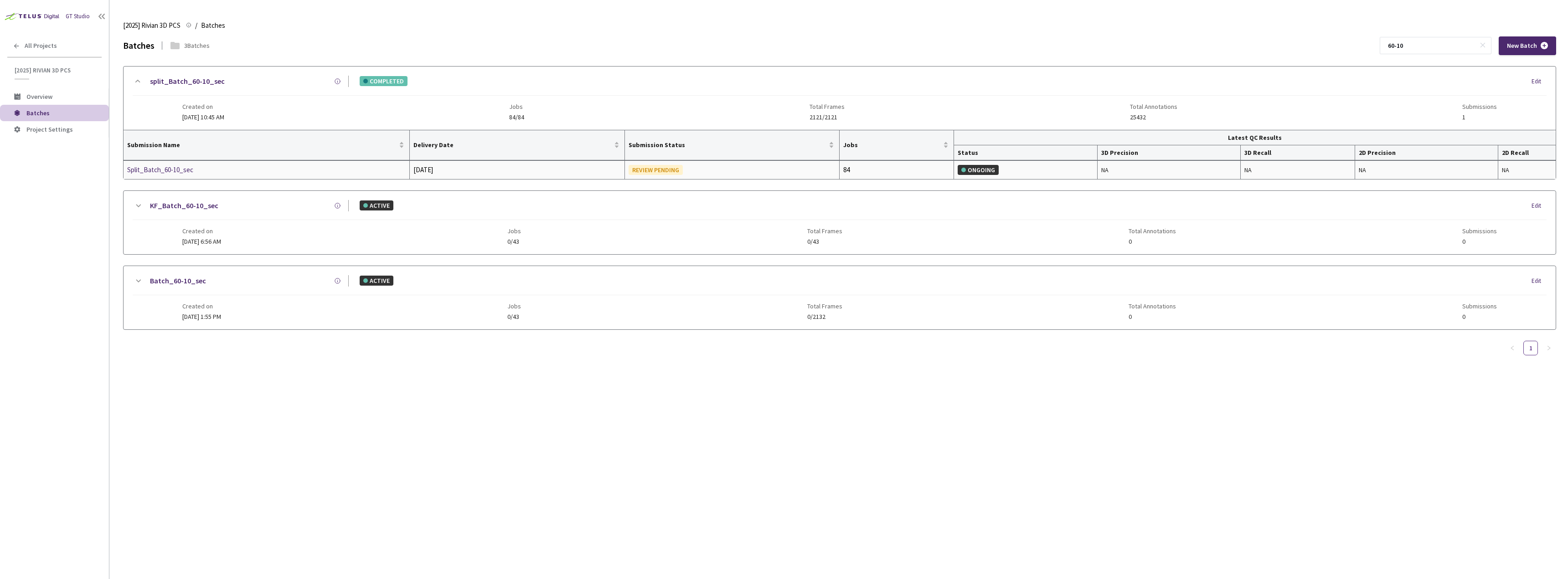
click at [166, 169] on div "Split_Batch_60-10_sec" at bounding box center [175, 170] width 96 height 11
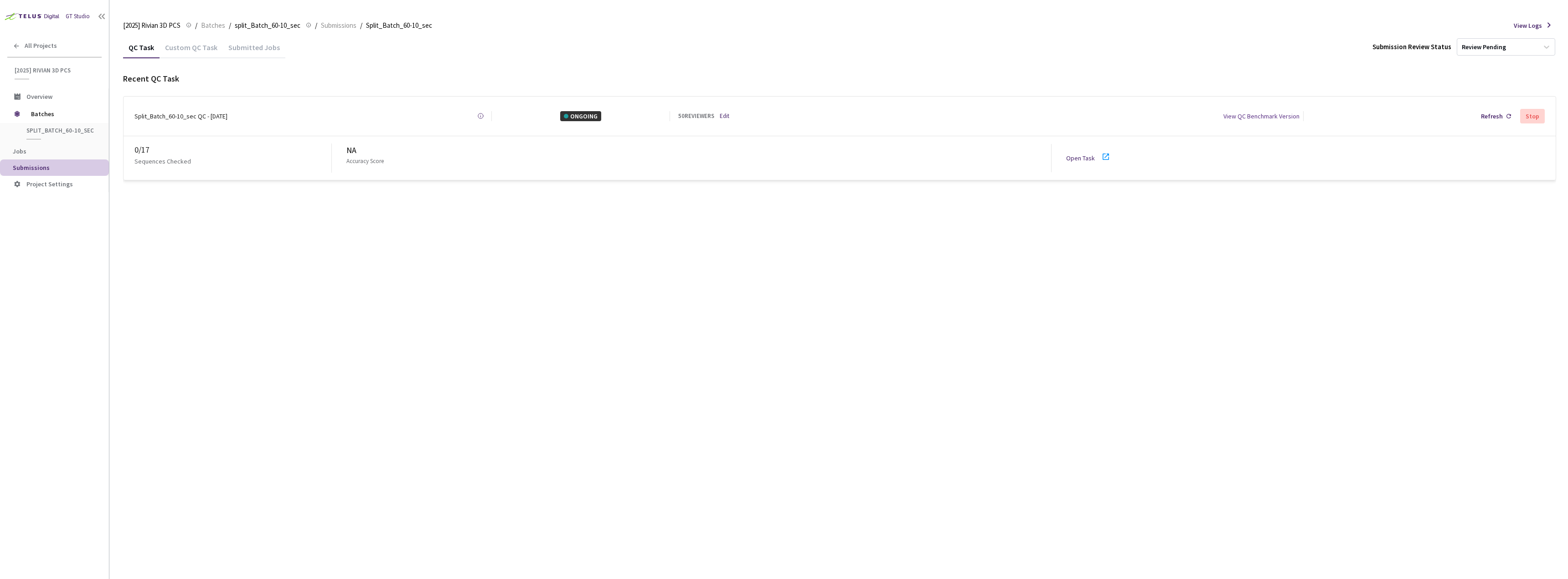
click at [179, 51] on div "Custom QC Task" at bounding box center [191, 51] width 63 height 15
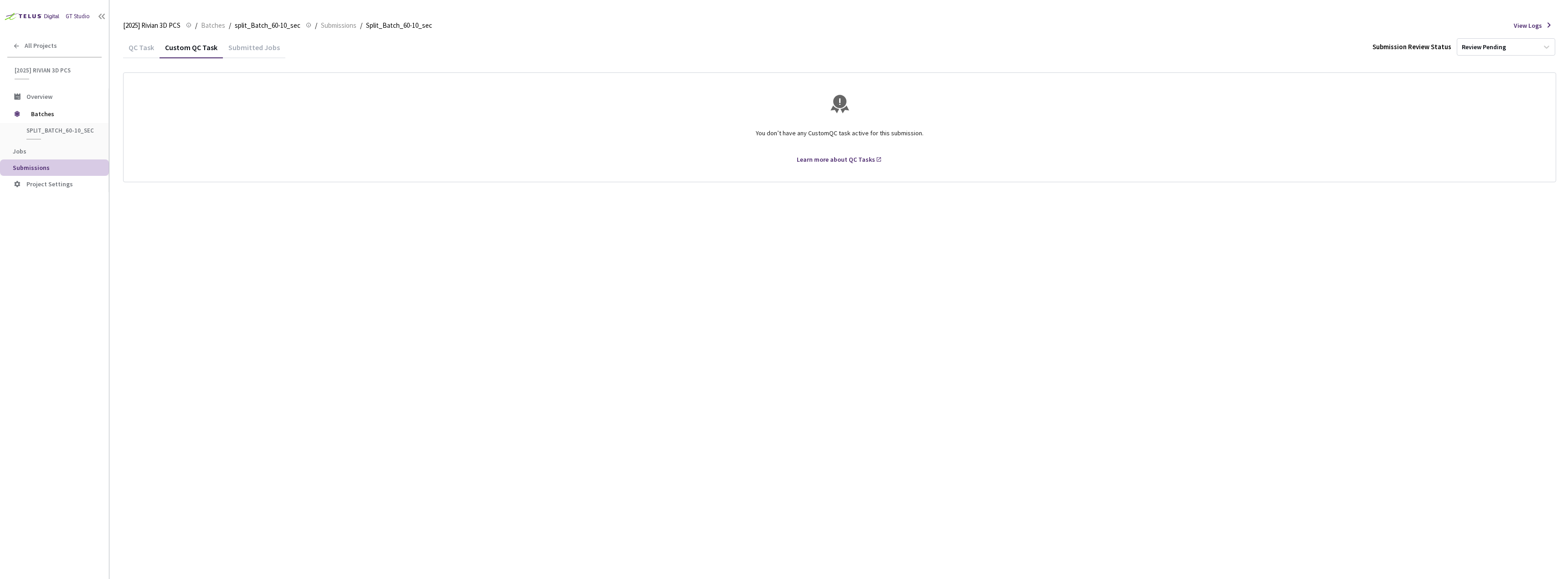
click at [126, 50] on div "QC Task" at bounding box center [141, 51] width 36 height 15
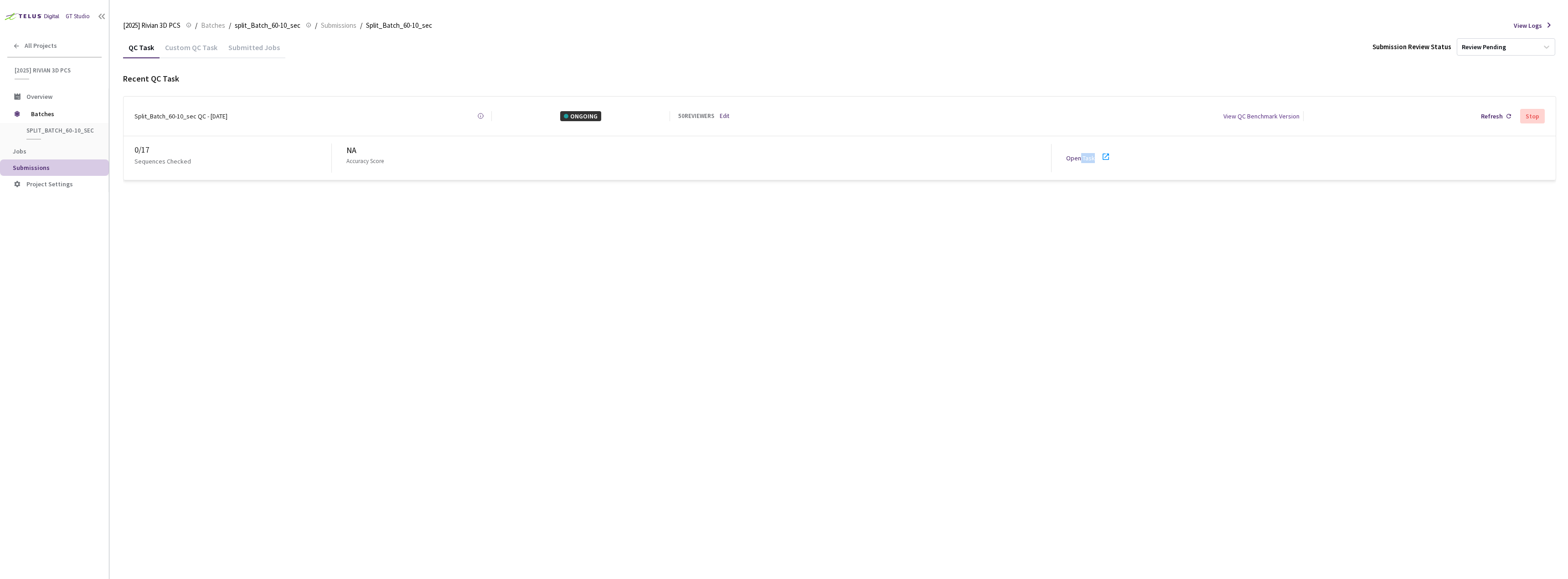
drag, startPoint x: 1131, startPoint y: 159, endPoint x: 1081, endPoint y: 155, distance: 50.2
click at [1081, 155] on div "0 / 17 Sequences Checked NA Accuracy Score Open Task" at bounding box center [839, 158] width 1432 height 44
click at [1085, 155] on link "Open Task" at bounding box center [1080, 158] width 28 height 8
